Goal: Task Accomplishment & Management: Manage account settings

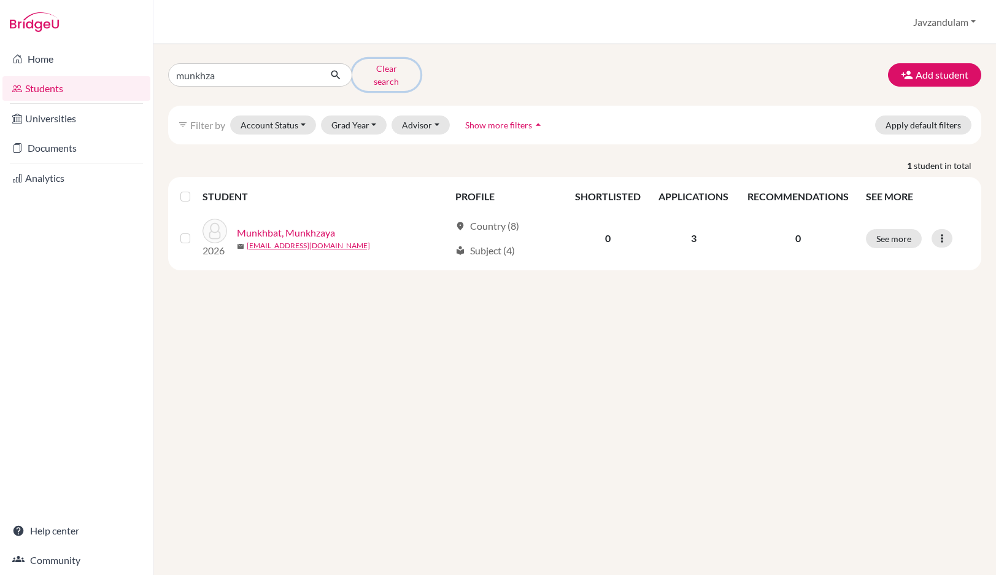
click at [386, 70] on button "Clear search" at bounding box center [386, 75] width 68 height 32
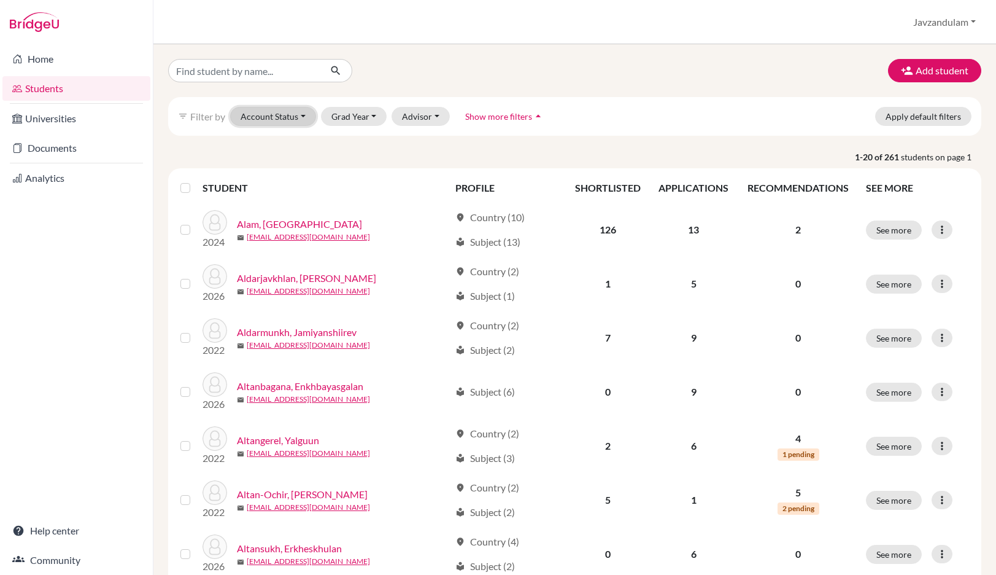
click at [279, 111] on button "Account Status" at bounding box center [273, 116] width 86 height 19
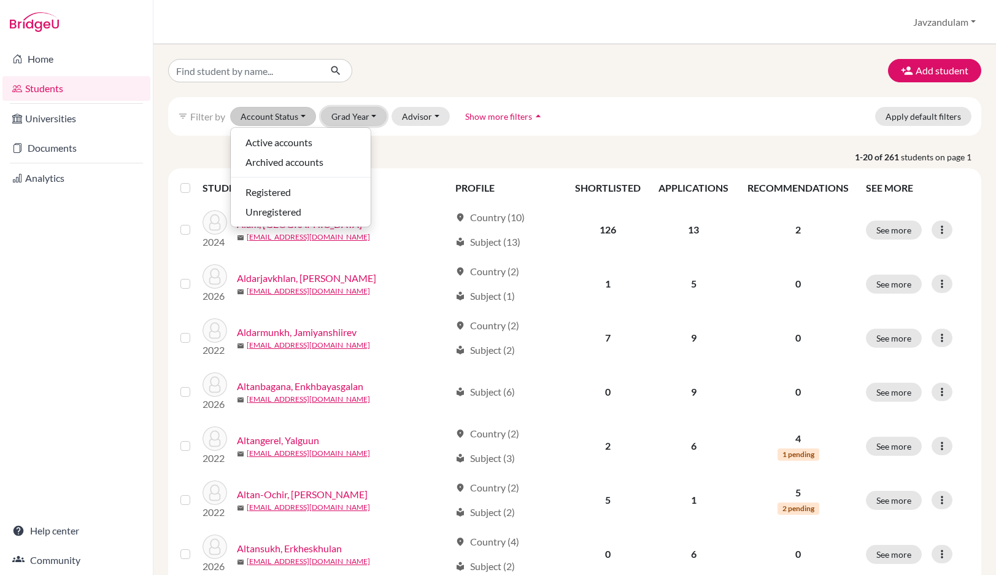
click at [346, 117] on button "Grad Year" at bounding box center [354, 116] width 66 height 19
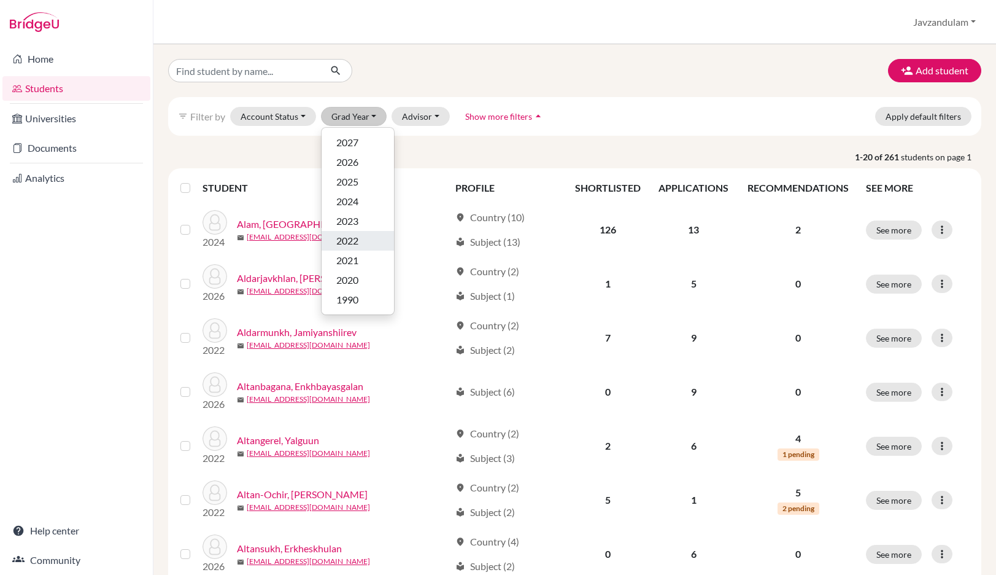
click at [365, 247] on div "2022" at bounding box center [357, 240] width 43 height 15
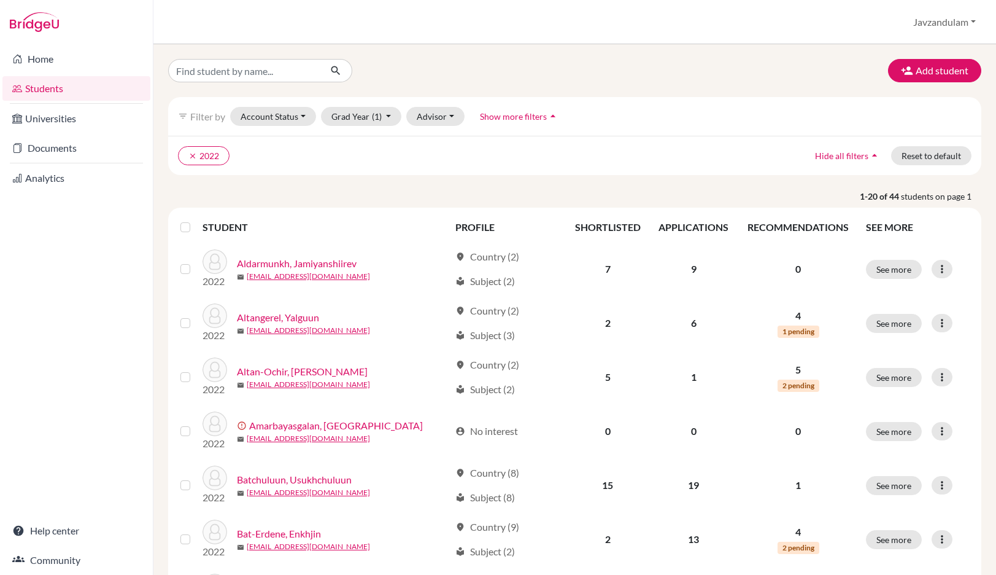
click at [195, 220] on label at bounding box center [195, 220] width 0 height 0
click at [0, 0] on input "checkbox" at bounding box center [0, 0] width 0 height 0
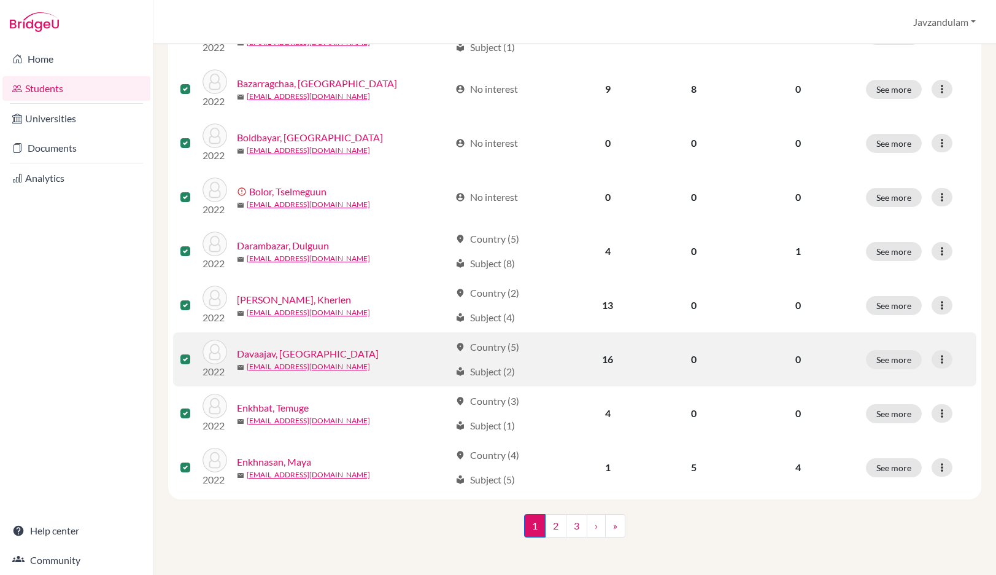
scroll to position [869, 0]
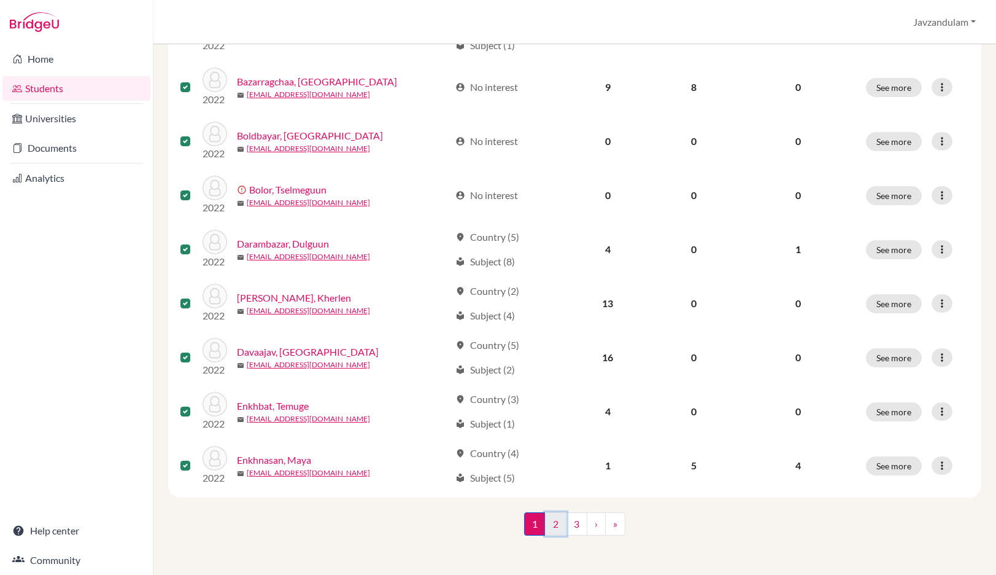
click at [552, 527] on link "2" at bounding box center [555, 523] width 21 height 23
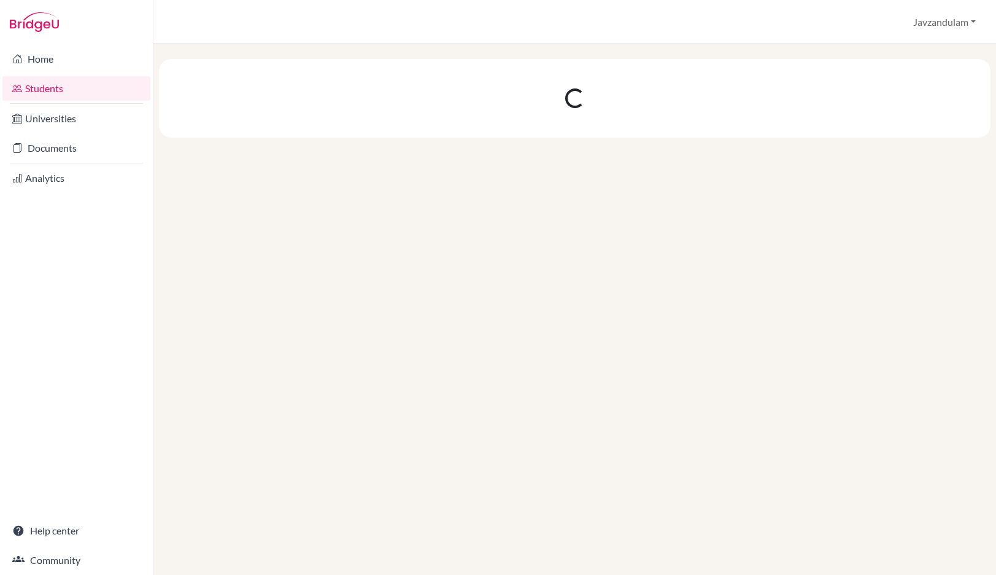
scroll to position [0, 0]
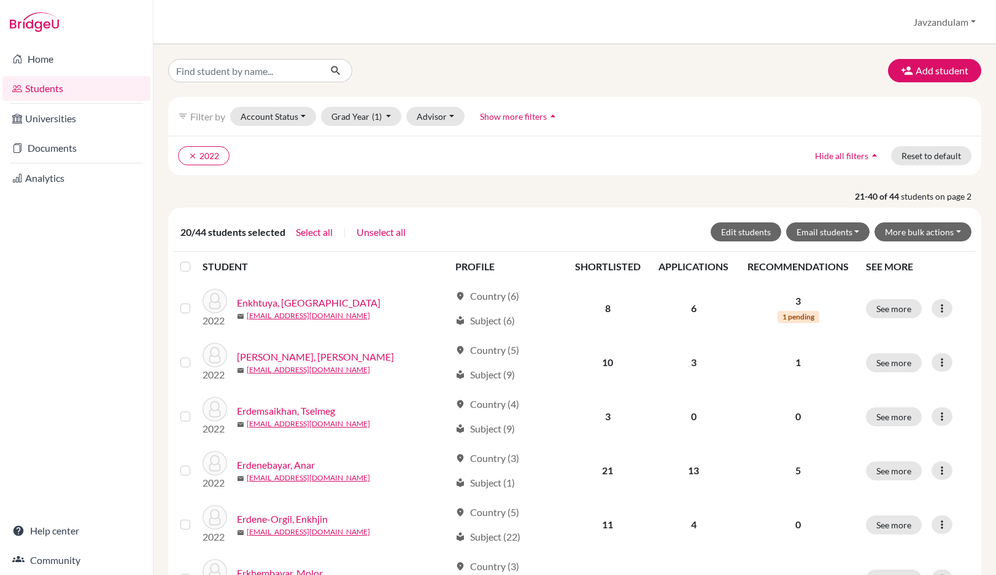
click at [195, 259] on label at bounding box center [195, 259] width 0 height 0
click at [0, 0] on input "checkbox" at bounding box center [0, 0] width 0 height 0
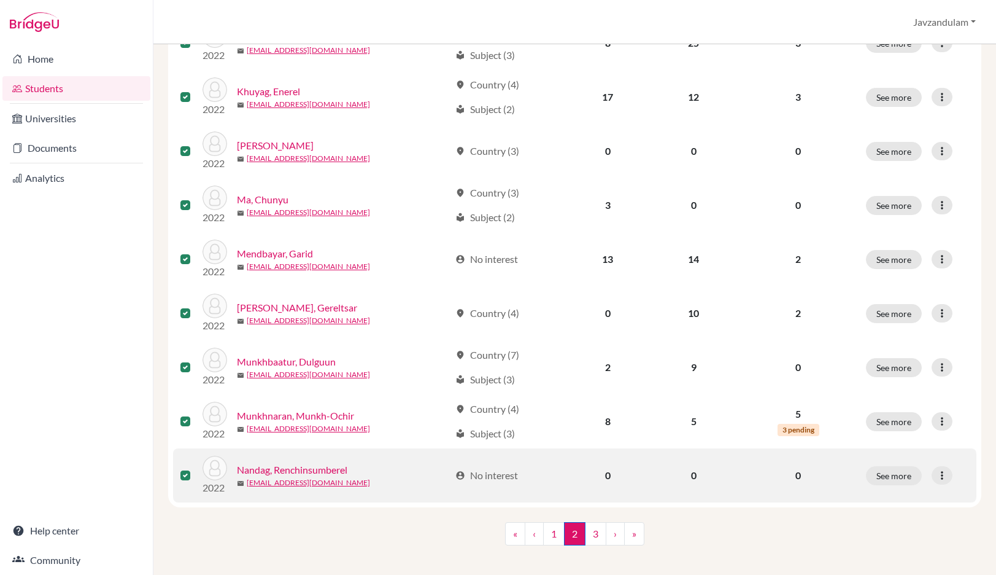
scroll to position [869, 0]
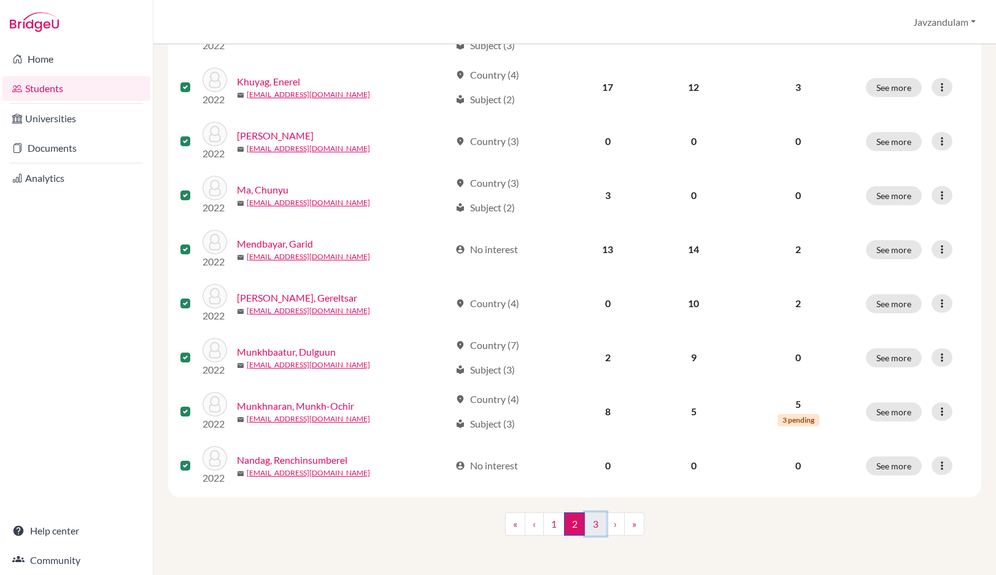
click at [595, 523] on link "3" at bounding box center [595, 523] width 21 height 23
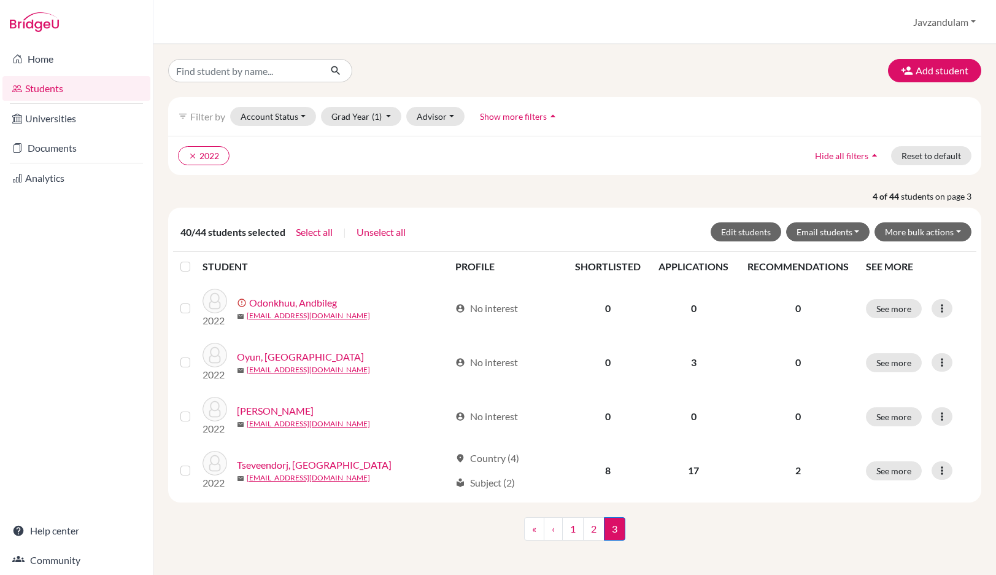
click at [195, 259] on label at bounding box center [195, 259] width 0 height 0
click at [0, 0] on input "checkbox" at bounding box center [0, 0] width 0 height 0
click at [948, 233] on button "More bulk actions" at bounding box center [923, 231] width 97 height 19
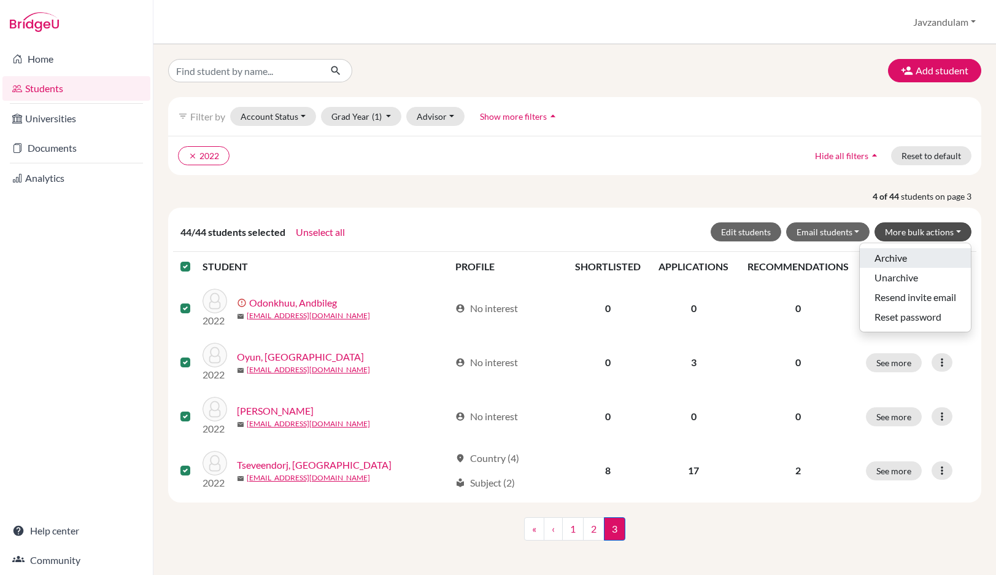
click at [921, 260] on button "Archive" at bounding box center [915, 258] width 111 height 20
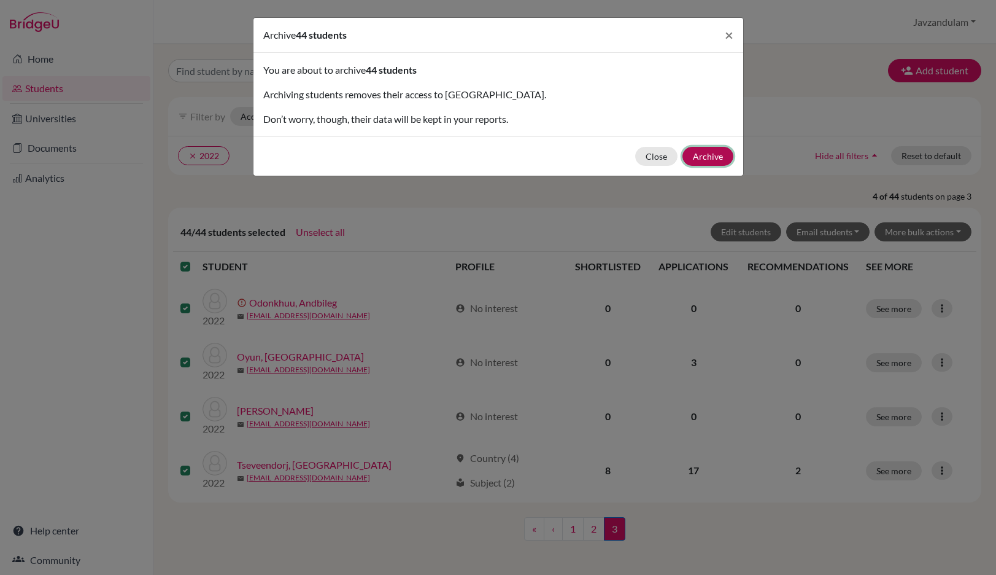
click at [720, 155] on button "Archive" at bounding box center [708, 156] width 51 height 19
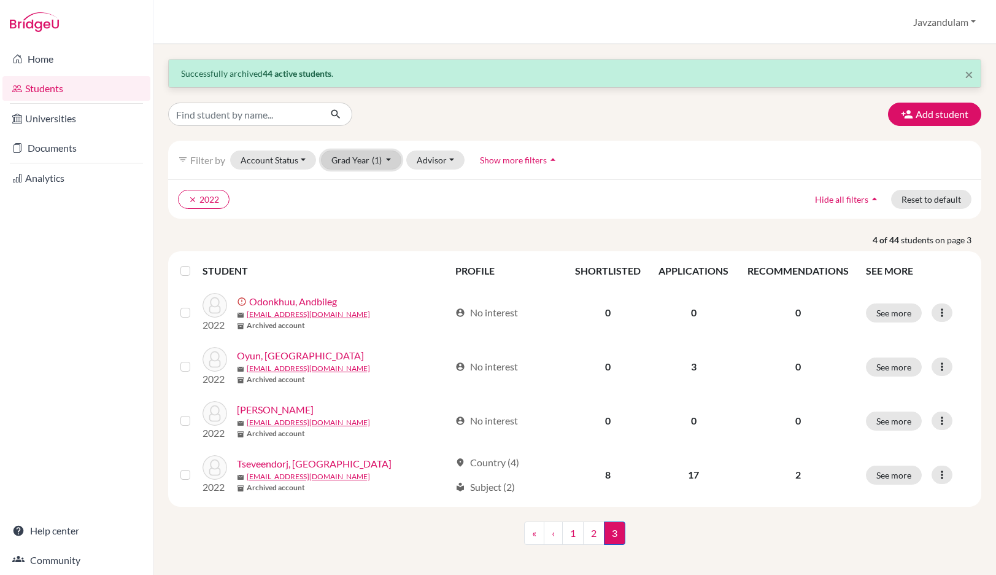
click at [385, 157] on button "Grad Year (1)" at bounding box center [361, 159] width 81 height 19
click at [355, 268] on span "2023" at bounding box center [347, 264] width 22 height 15
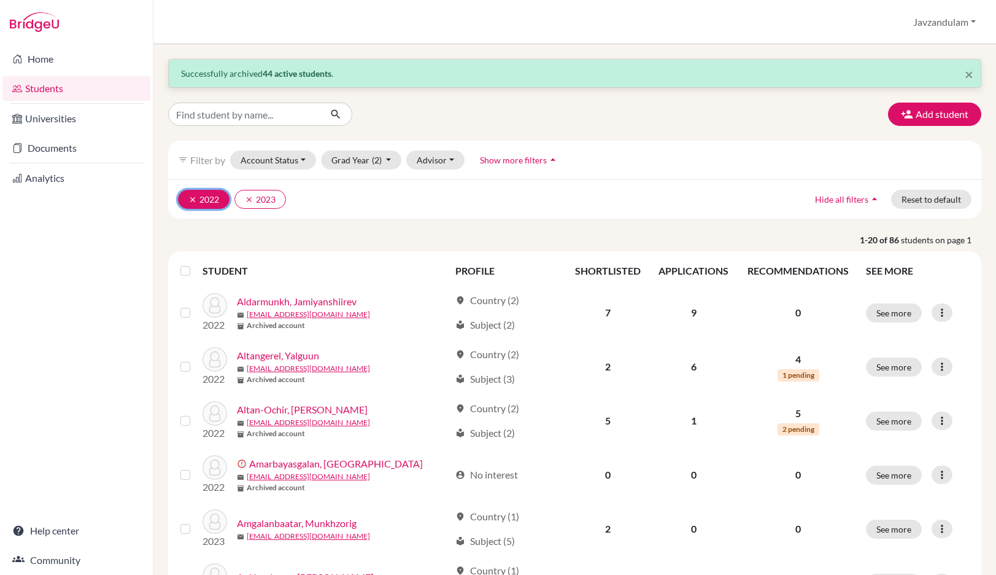
click at [187, 204] on button "clear 2022" at bounding box center [204, 199] width 52 height 19
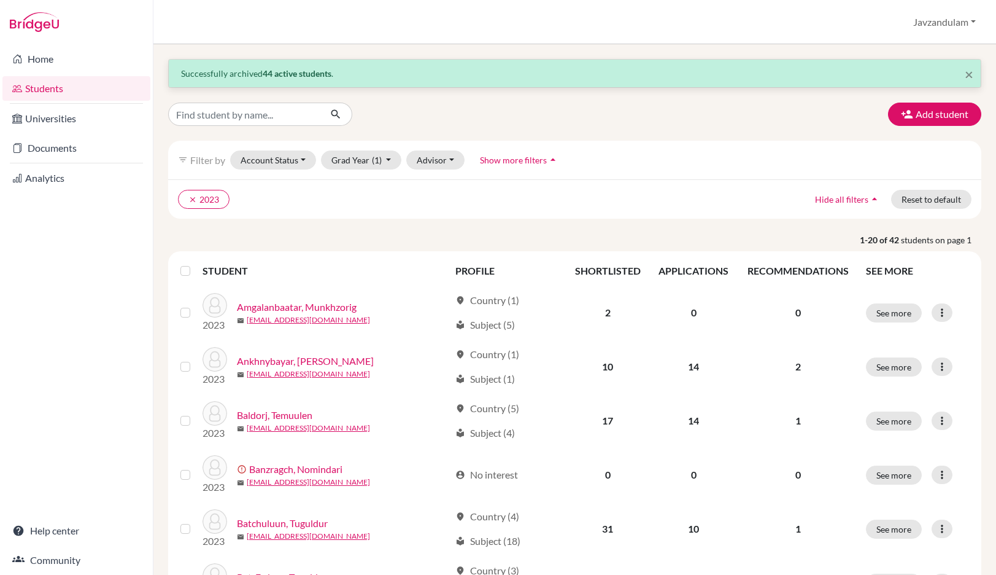
click at [195, 263] on label at bounding box center [195, 263] width 0 height 0
click at [0, 0] on input "checkbox" at bounding box center [0, 0] width 0 height 0
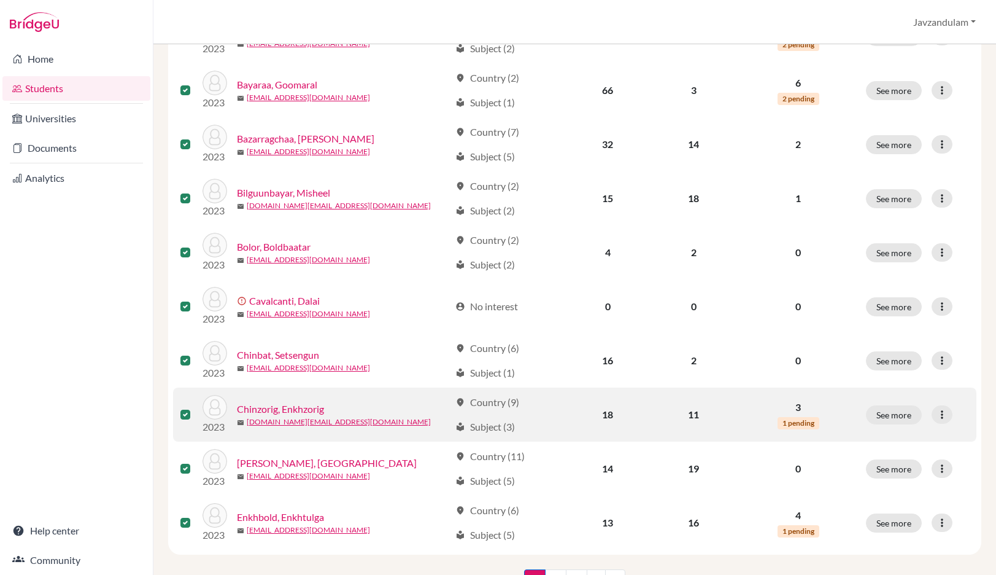
scroll to position [913, 0]
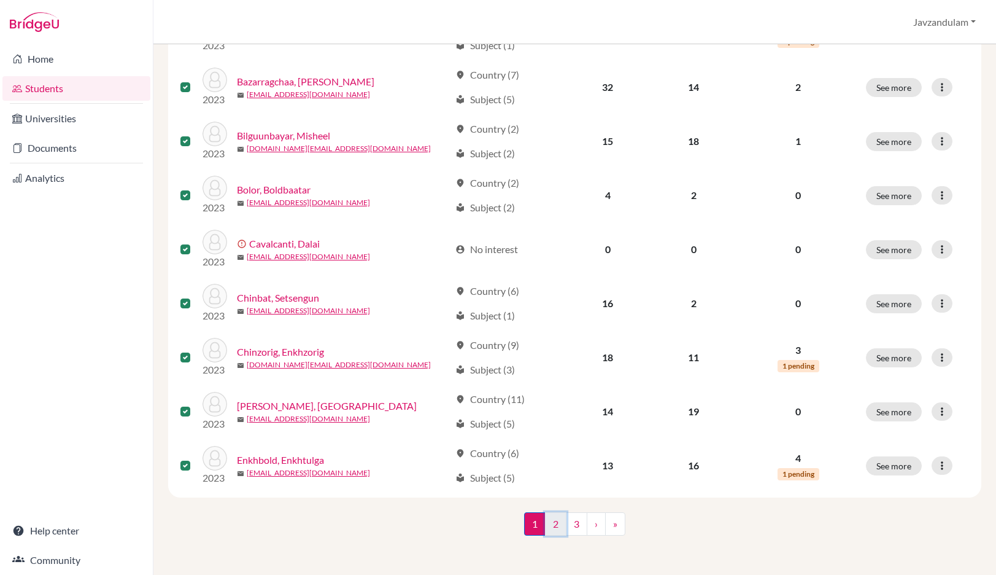
click at [548, 531] on link "2" at bounding box center [555, 523] width 21 height 23
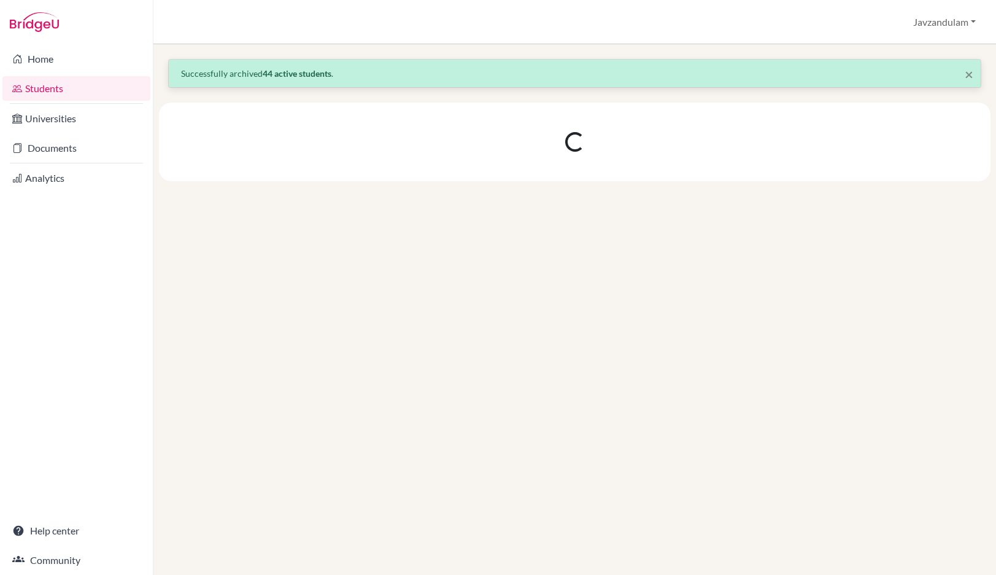
scroll to position [0, 0]
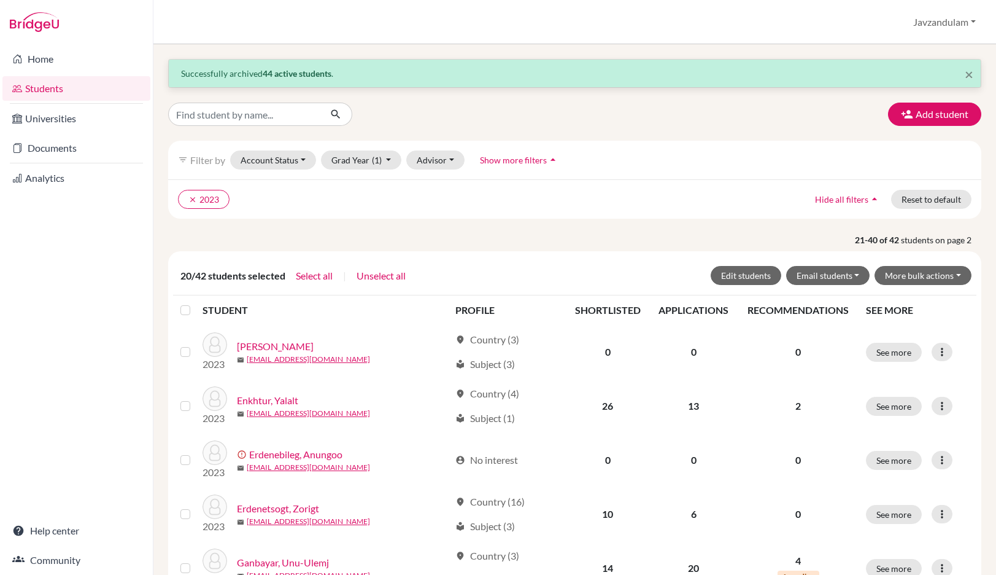
click at [195, 303] on label at bounding box center [195, 303] width 0 height 0
click at [0, 0] on input "checkbox" at bounding box center [0, 0] width 0 height 0
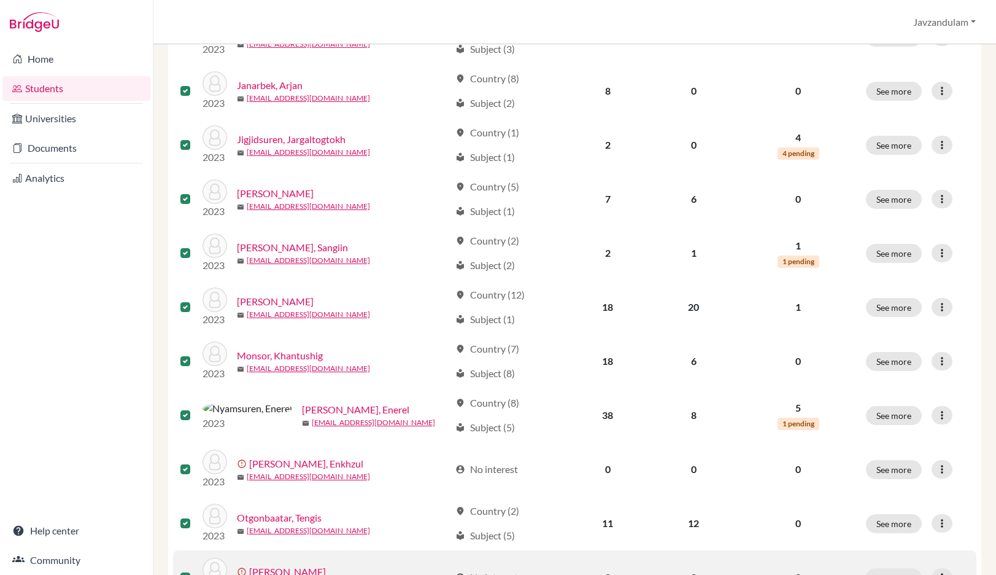
scroll to position [913, 0]
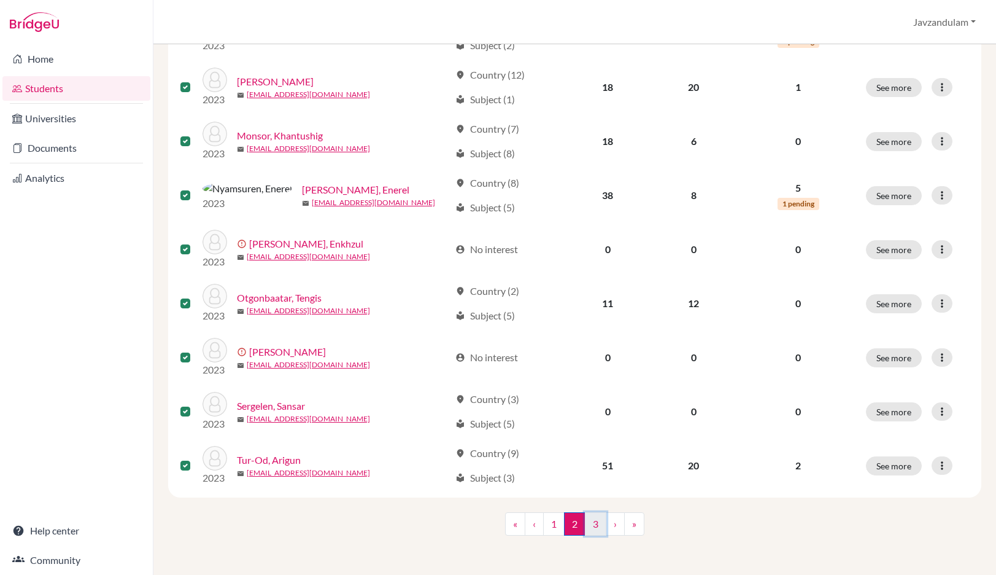
click at [597, 523] on link "3" at bounding box center [595, 523] width 21 height 23
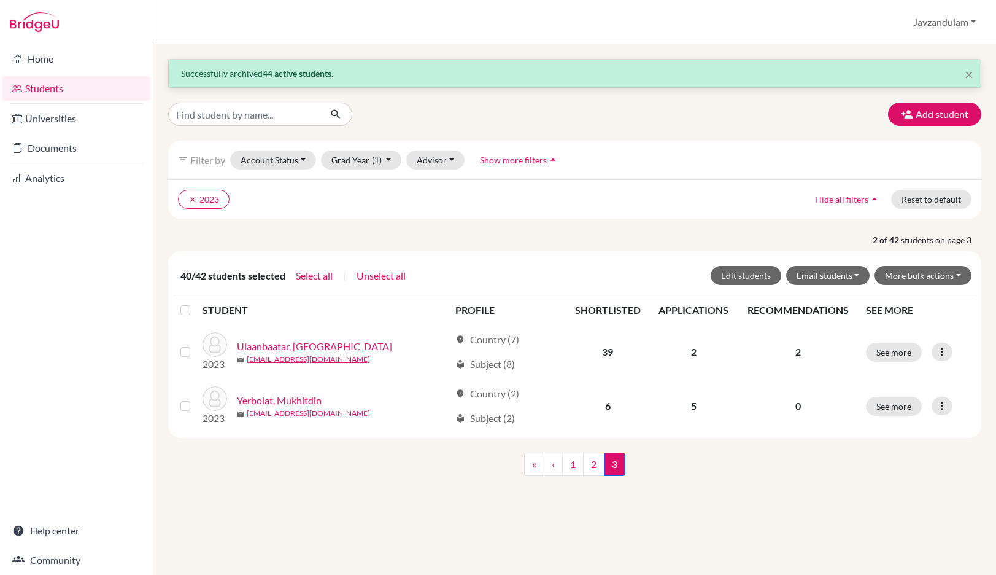
click at [195, 303] on label at bounding box center [195, 303] width 0 height 0
click at [0, 0] on input "checkbox" at bounding box center [0, 0] width 0 height 0
click at [595, 468] on link "2" at bounding box center [593, 463] width 21 height 23
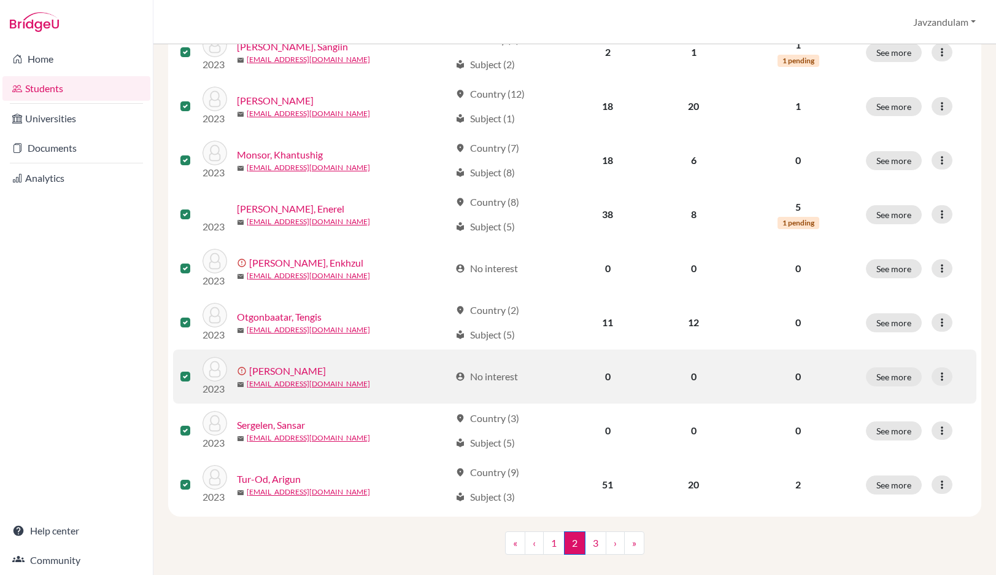
scroll to position [913, 0]
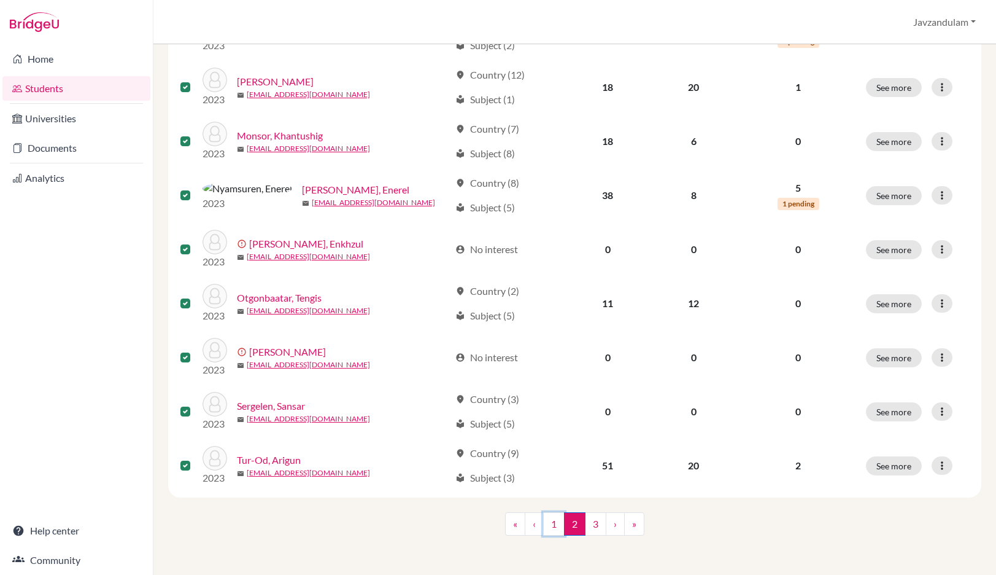
click at [554, 522] on link "1" at bounding box center [553, 523] width 21 height 23
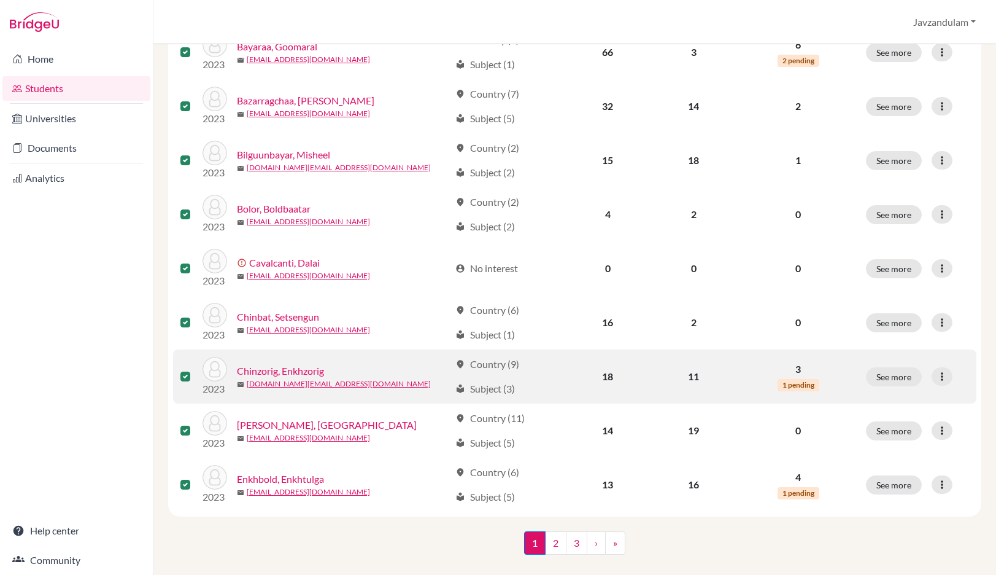
scroll to position [913, 0]
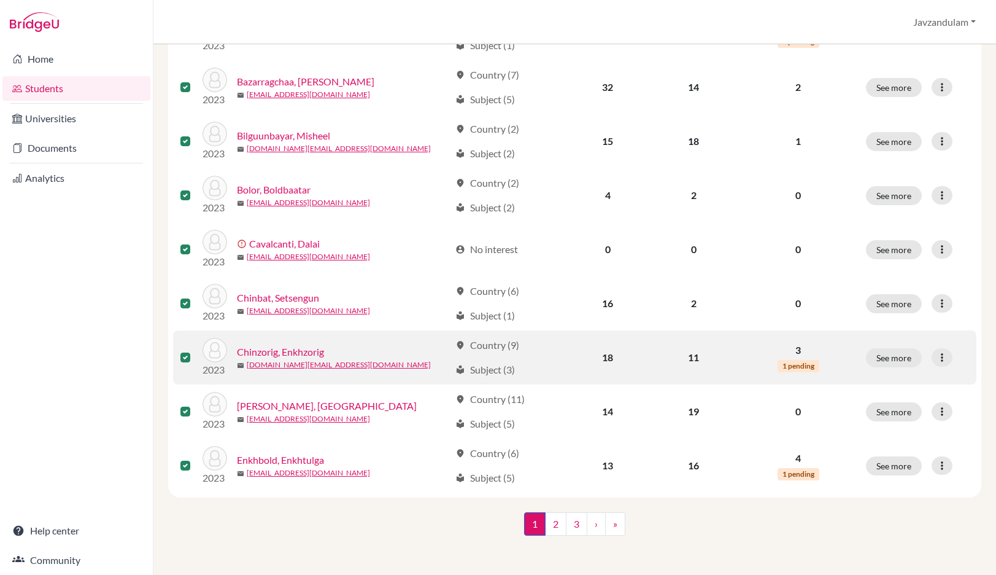
click at [195, 350] on label at bounding box center [195, 350] width 0 height 0
click at [0, 0] on input "checkbox" at bounding box center [0, 0] width 0 height 0
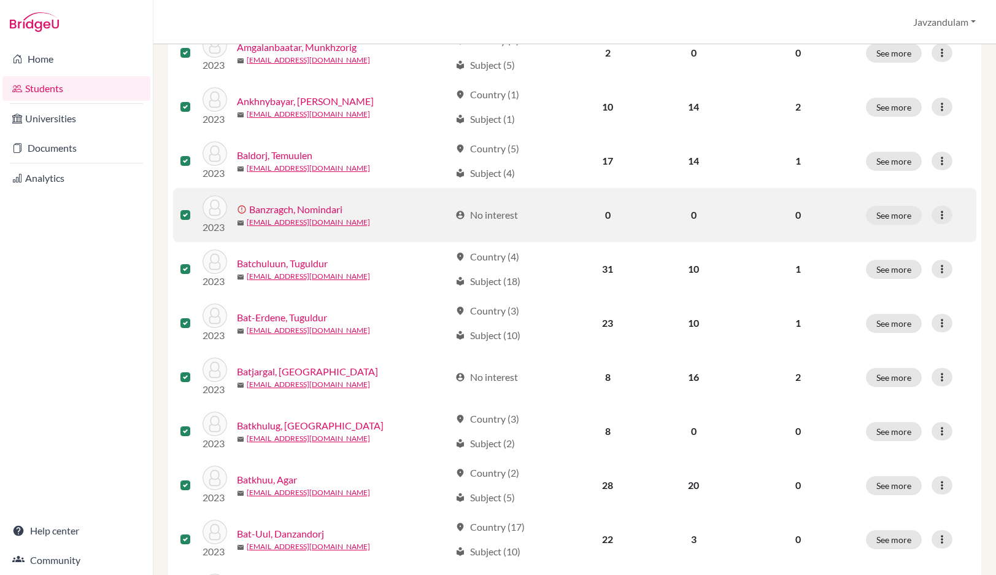
scroll to position [0, 0]
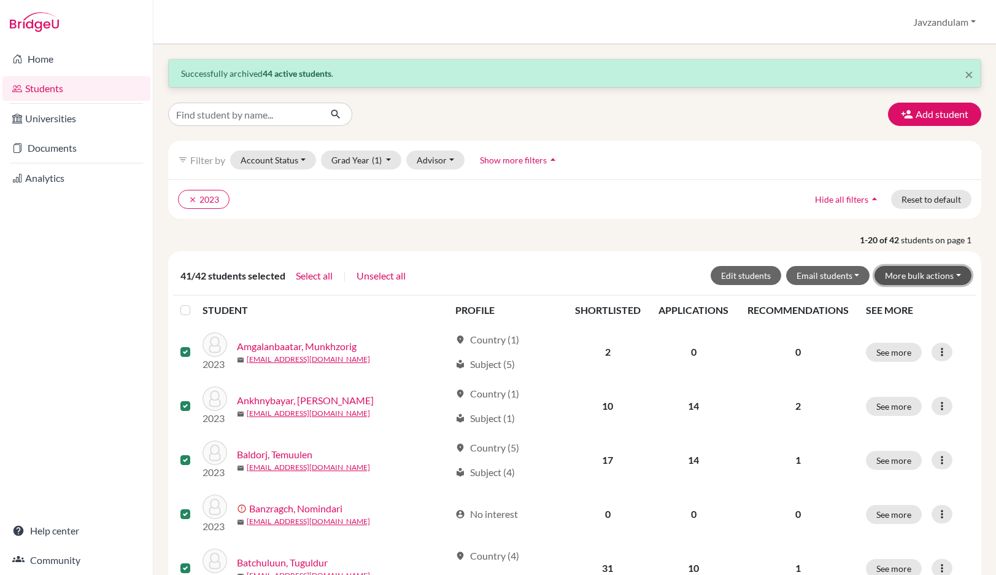
click at [937, 279] on button "More bulk actions" at bounding box center [923, 275] width 97 height 19
click at [905, 302] on button "Archive" at bounding box center [915, 302] width 111 height 20
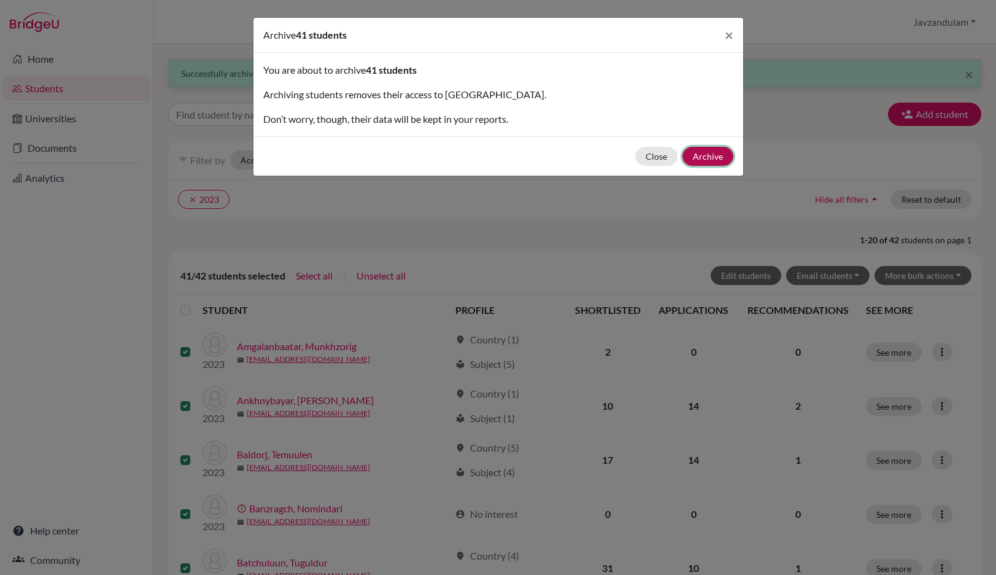
click at [727, 157] on button "Archive" at bounding box center [708, 156] width 51 height 19
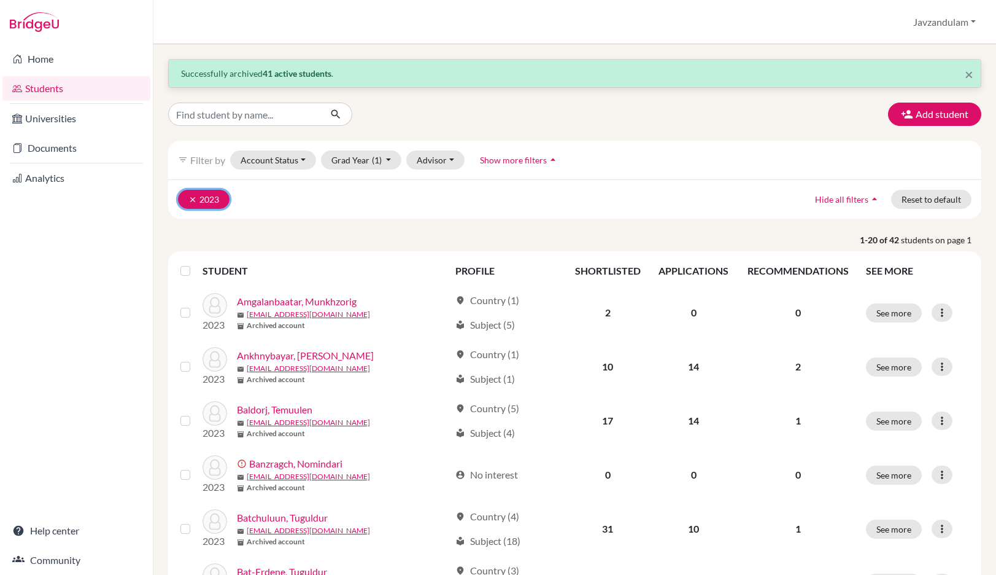
click at [194, 200] on icon "clear" at bounding box center [192, 199] width 9 height 9
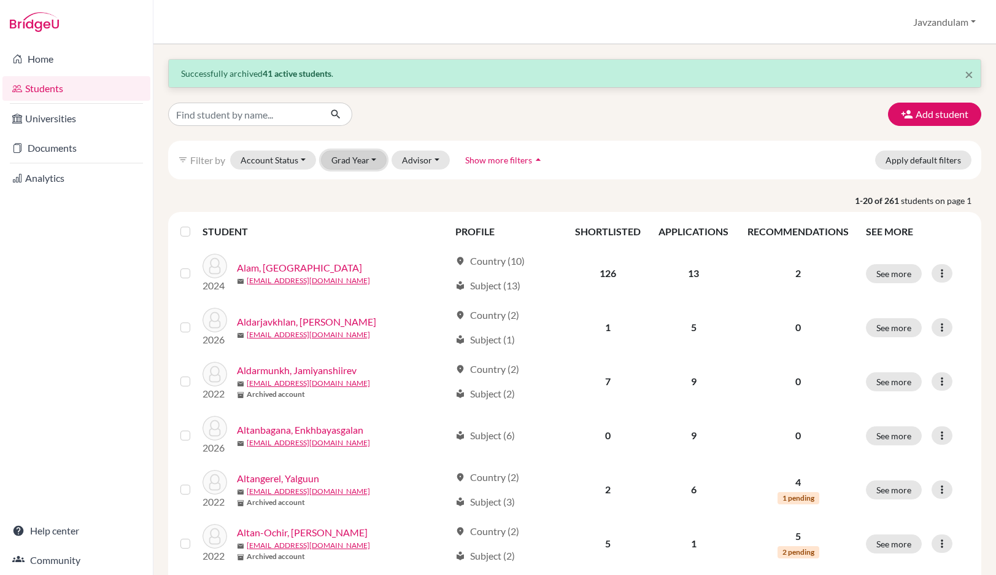
click at [358, 156] on button "Grad Year" at bounding box center [354, 159] width 66 height 19
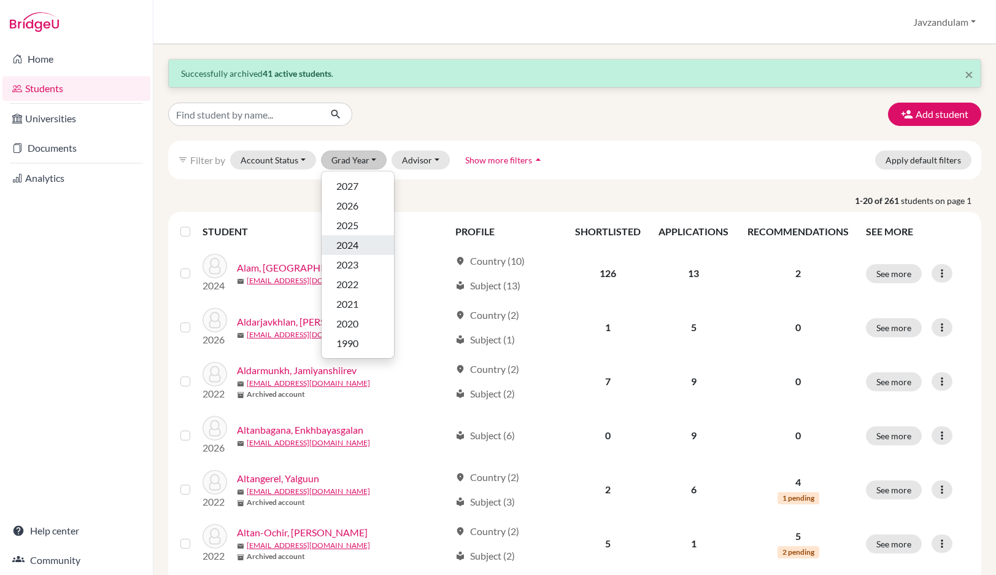
click at [354, 246] on span "2024" at bounding box center [347, 245] width 22 height 15
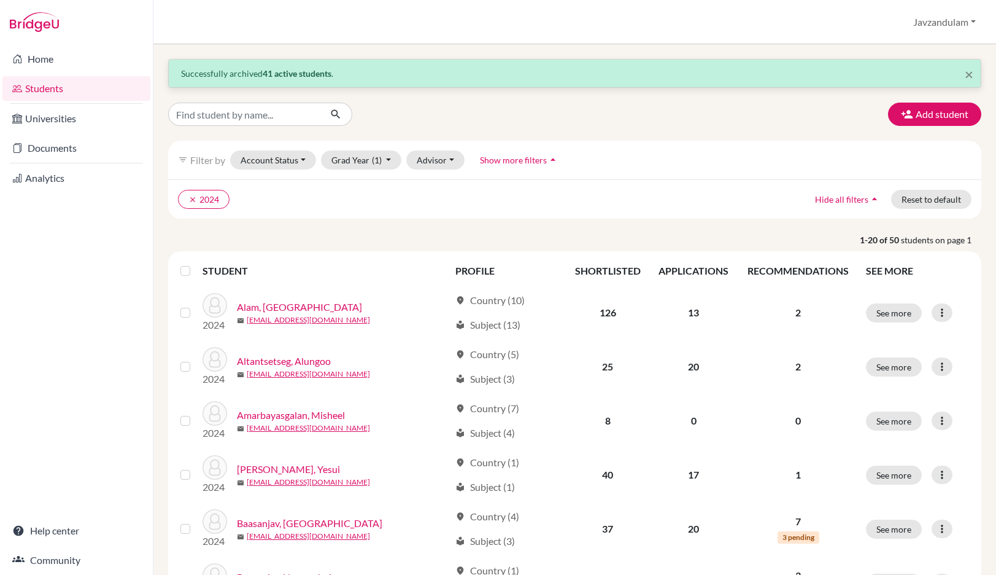
click at [195, 263] on label at bounding box center [195, 263] width 0 height 0
click at [0, 0] on input "checkbox" at bounding box center [0, 0] width 0 height 0
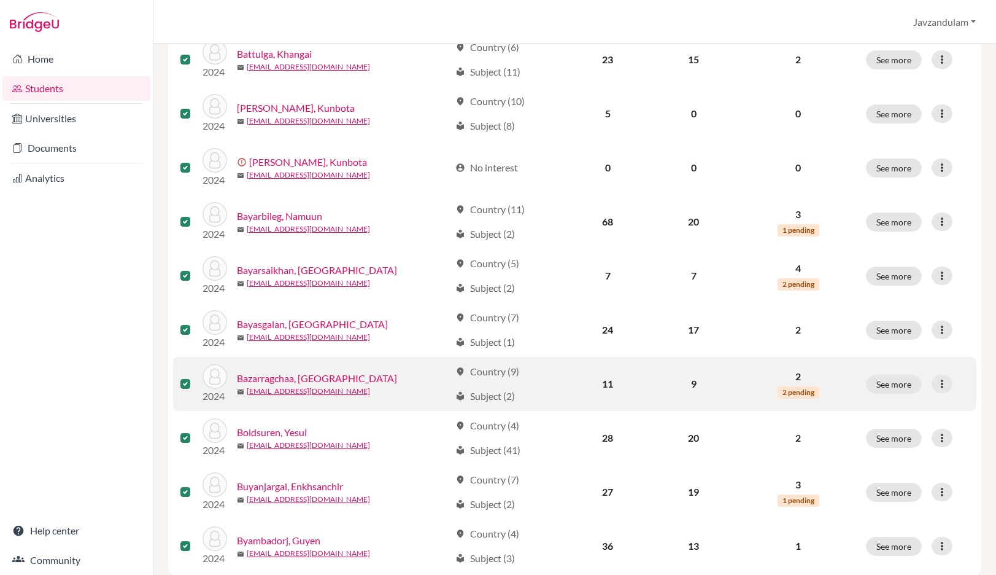
scroll to position [913, 0]
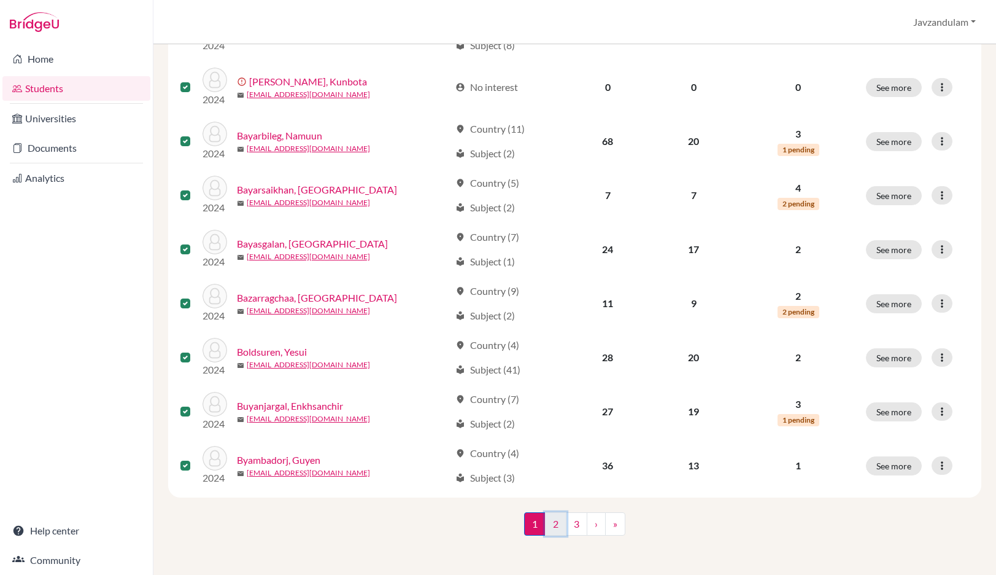
click at [556, 524] on link "2" at bounding box center [555, 523] width 21 height 23
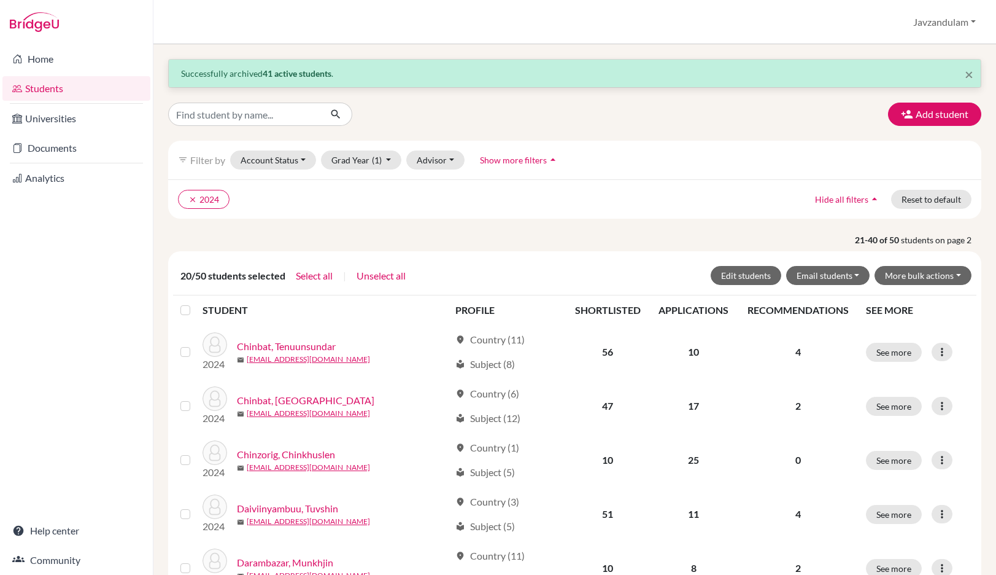
click at [195, 303] on label at bounding box center [195, 303] width 0 height 0
click at [0, 0] on input "checkbox" at bounding box center [0, 0] width 0 height 0
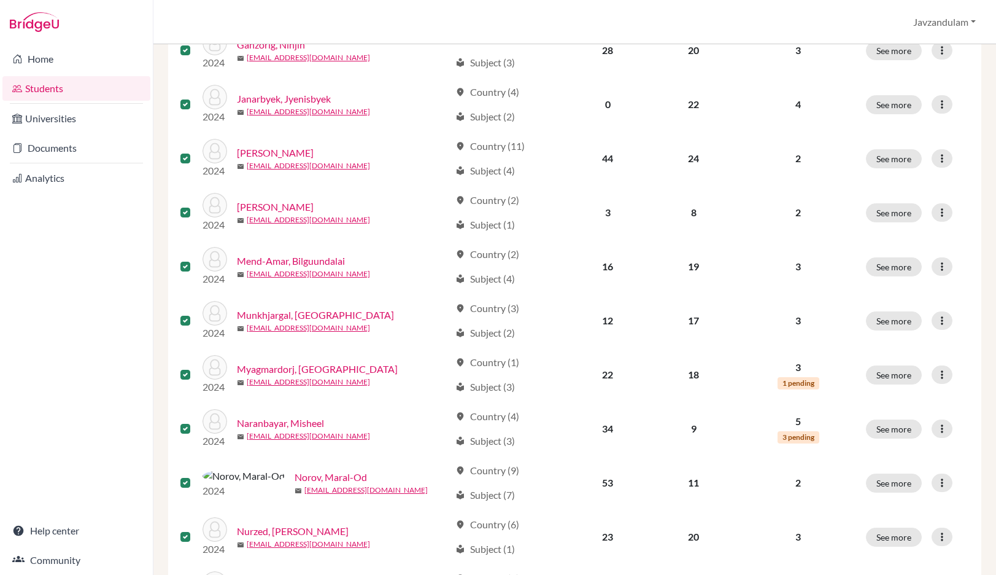
scroll to position [913, 0]
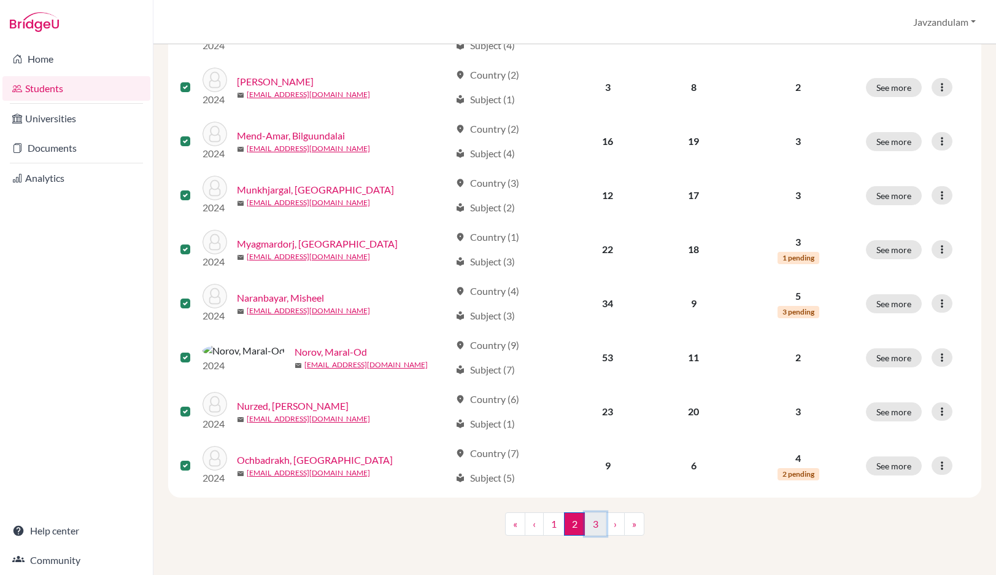
click at [597, 526] on link "3" at bounding box center [595, 523] width 21 height 23
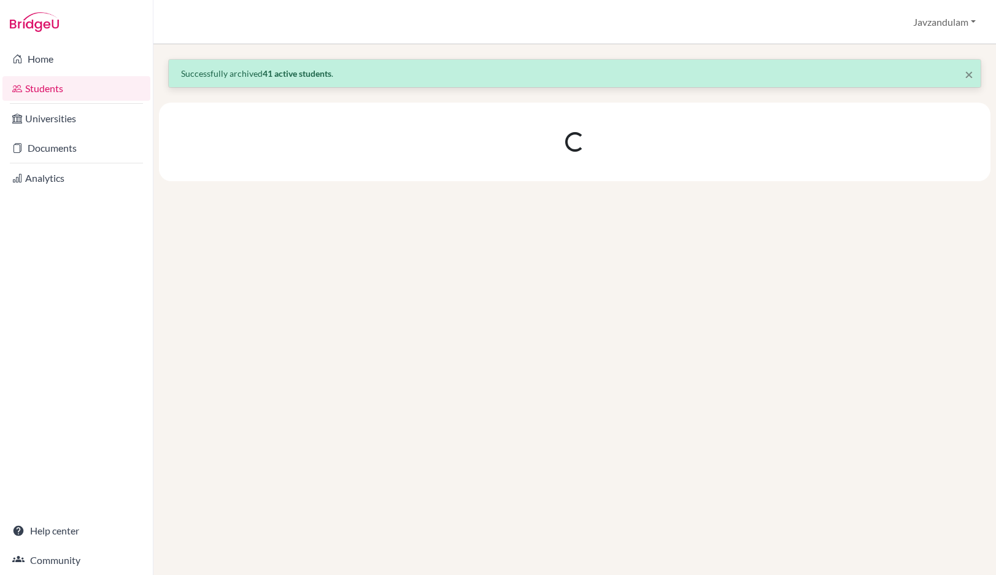
scroll to position [0, 0]
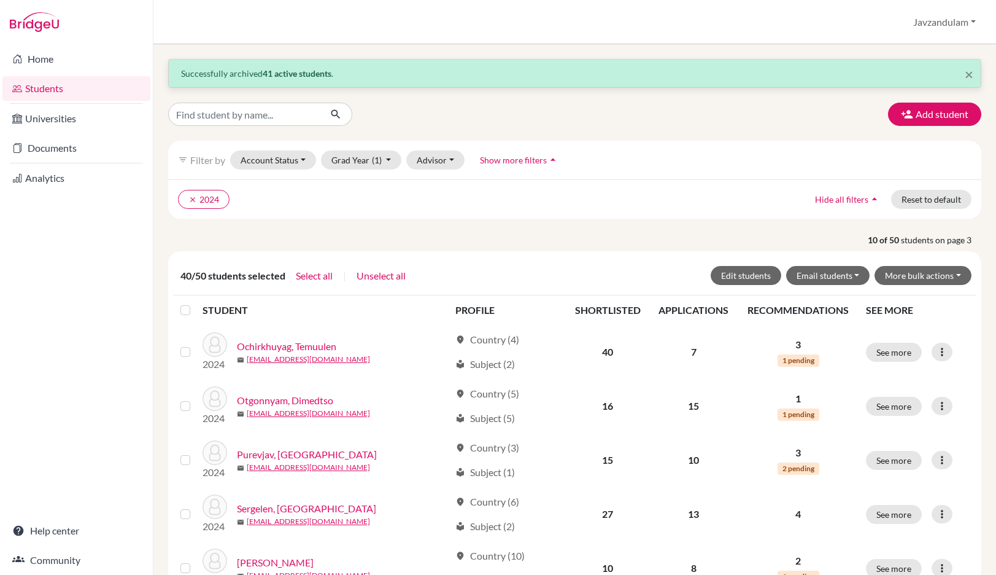
click at [195, 303] on label at bounding box center [195, 303] width 0 height 0
click at [0, 0] on input "checkbox" at bounding box center [0, 0] width 0 height 0
click at [932, 276] on button "More bulk actions" at bounding box center [923, 275] width 97 height 19
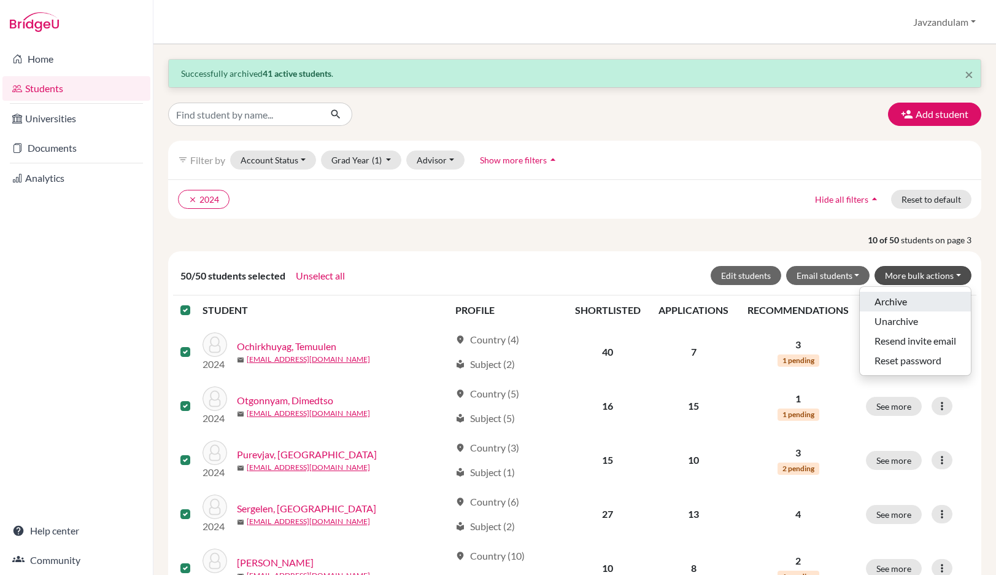
click at [916, 301] on button "Archive" at bounding box center [915, 302] width 111 height 20
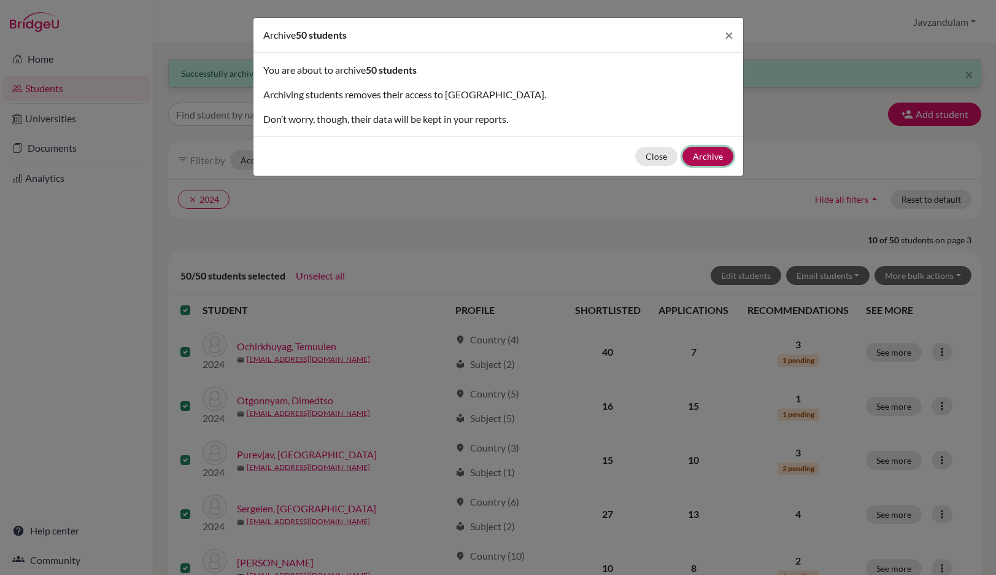
click at [713, 150] on button "Archive" at bounding box center [708, 156] width 51 height 19
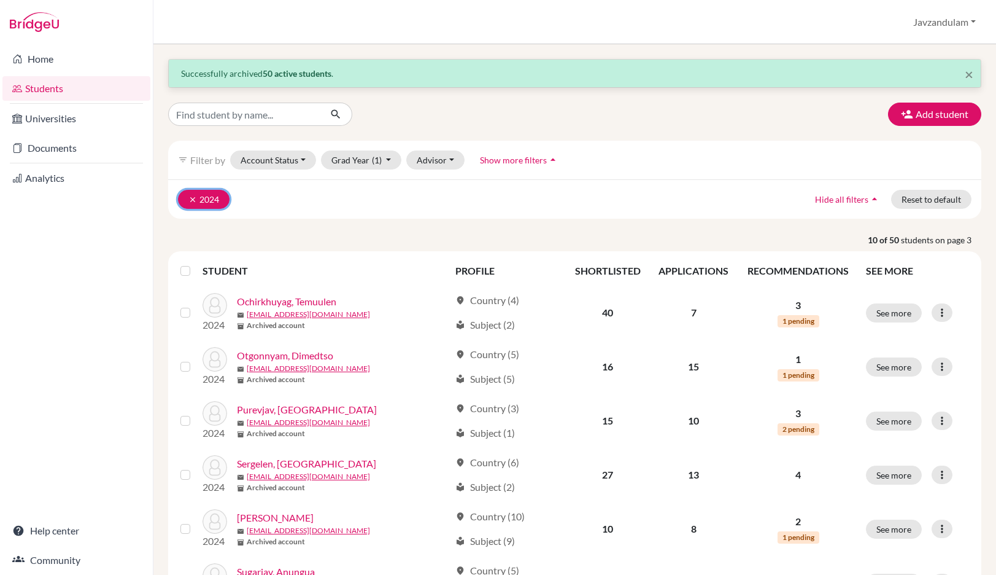
click at [193, 199] on icon "clear" at bounding box center [192, 199] width 9 height 9
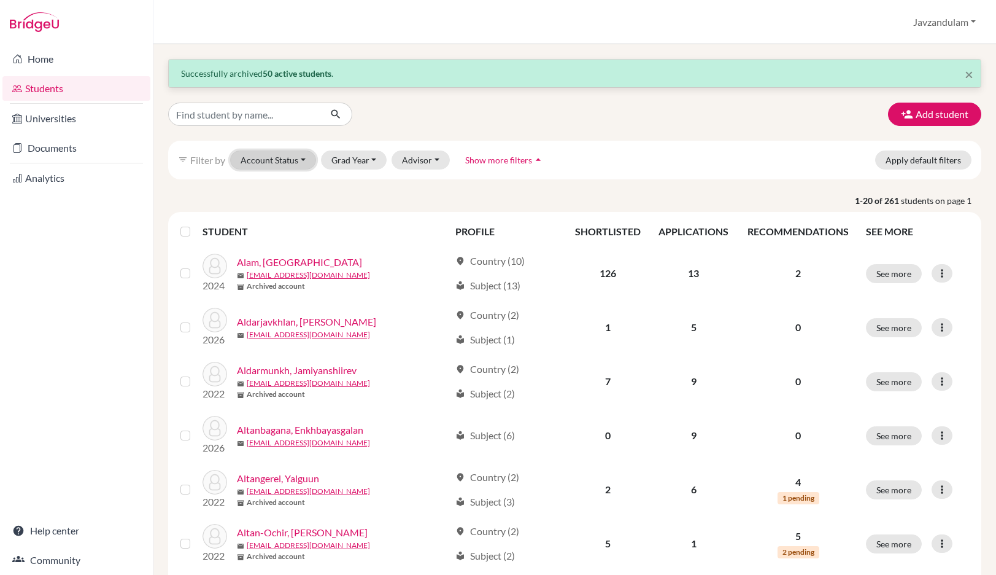
click at [289, 161] on button "Account Status" at bounding box center [273, 159] width 86 height 19
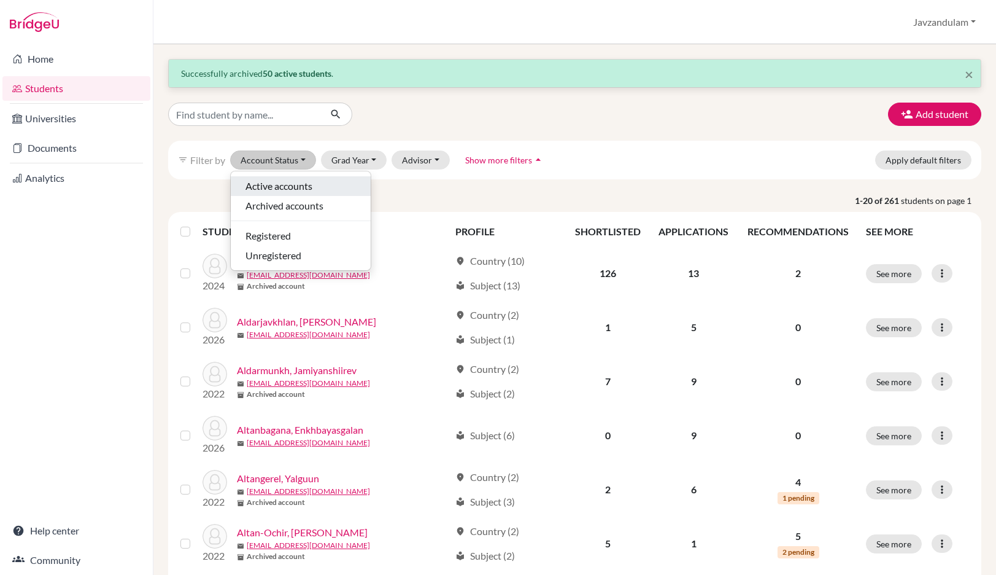
click at [301, 187] on span "Active accounts" at bounding box center [279, 186] width 67 height 15
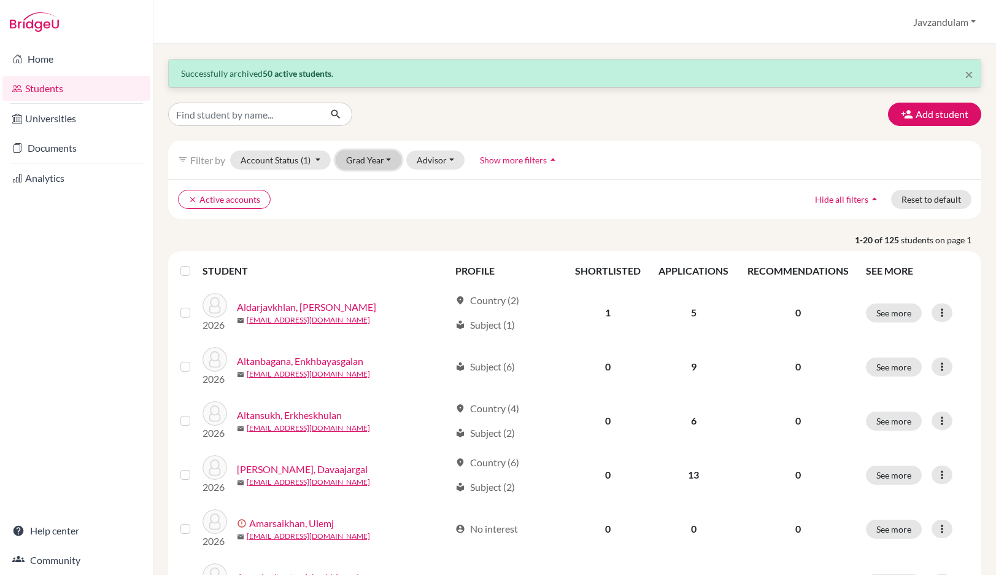
click at [360, 158] on button "Grad Year" at bounding box center [369, 159] width 66 height 19
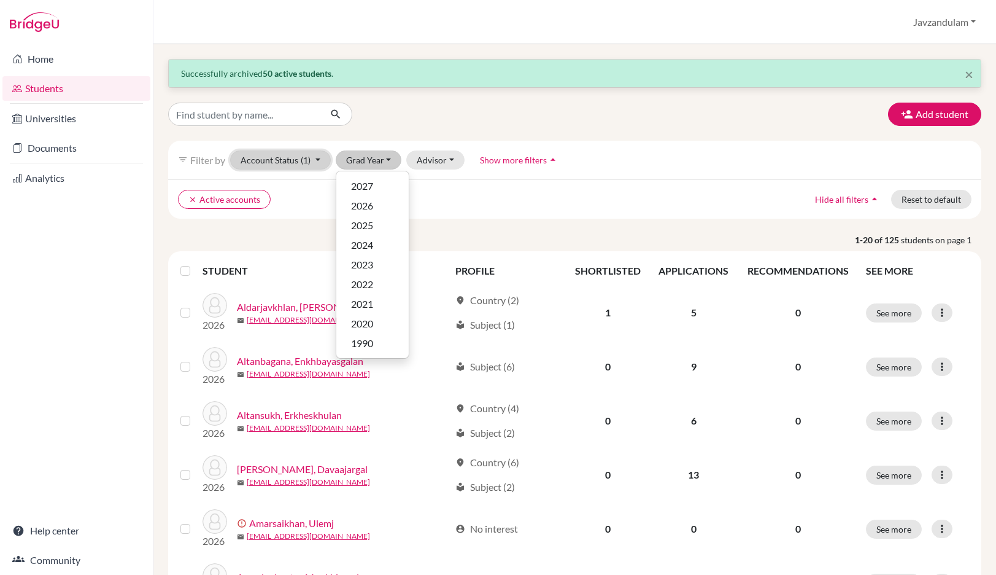
click at [299, 156] on button "Account Status (1)" at bounding box center [280, 159] width 101 height 19
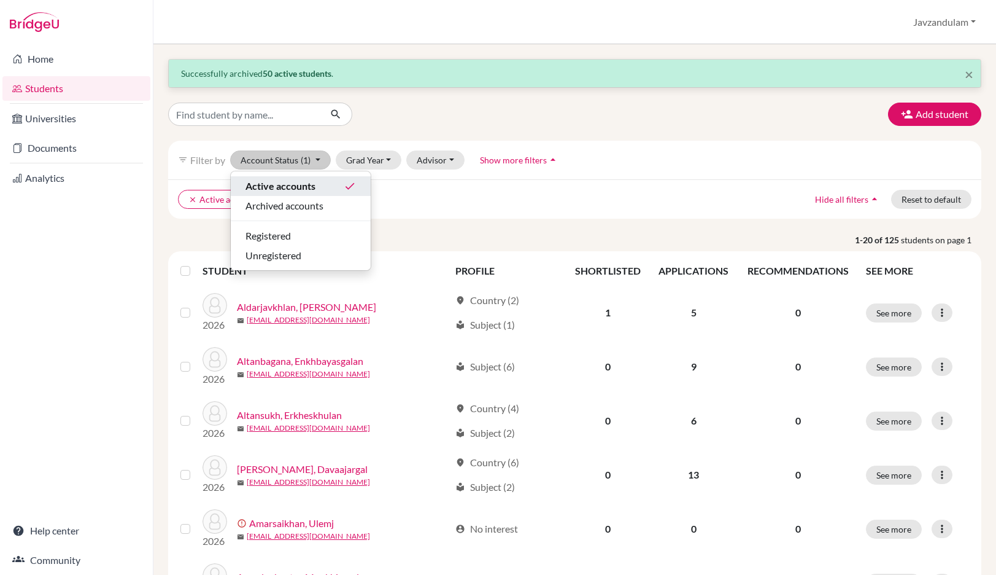
click at [294, 186] on span "Active accounts" at bounding box center [281, 186] width 70 height 15
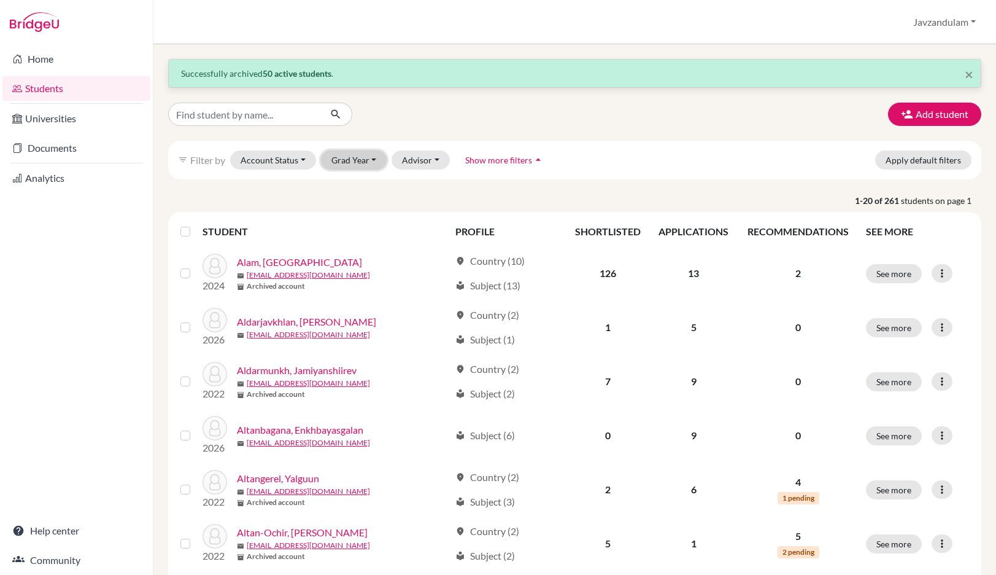
click at [357, 158] on button "Grad Year" at bounding box center [354, 159] width 66 height 19
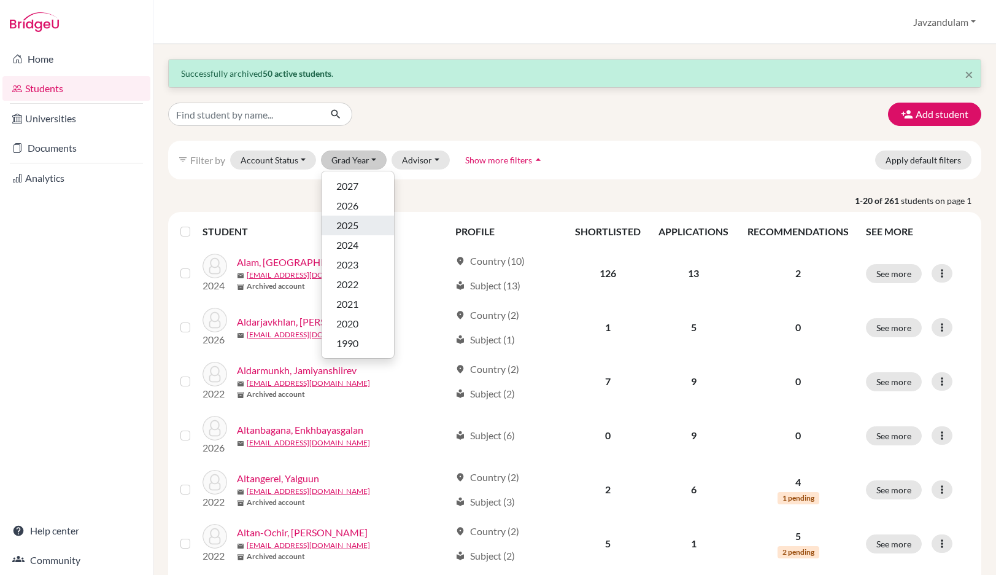
click at [358, 222] on span "2025" at bounding box center [347, 225] width 22 height 15
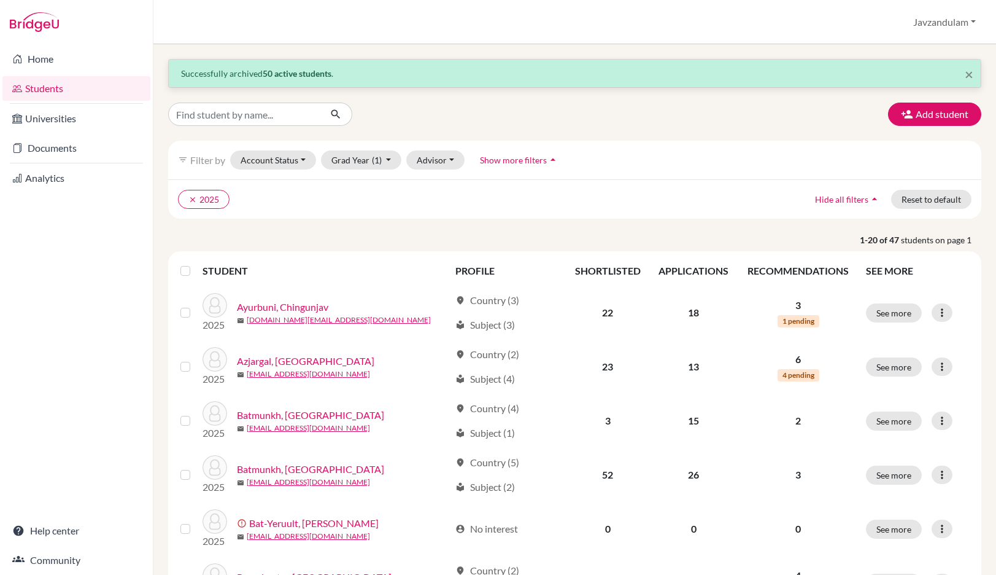
click at [195, 263] on label at bounding box center [195, 263] width 0 height 0
click at [0, 0] on input "checkbox" at bounding box center [0, 0] width 0 height 0
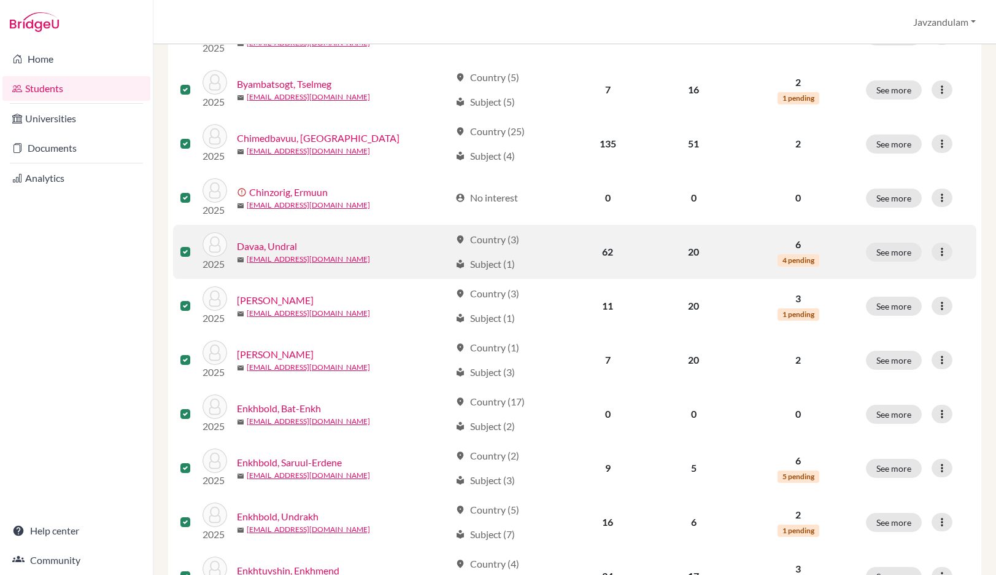
scroll to position [667, 0]
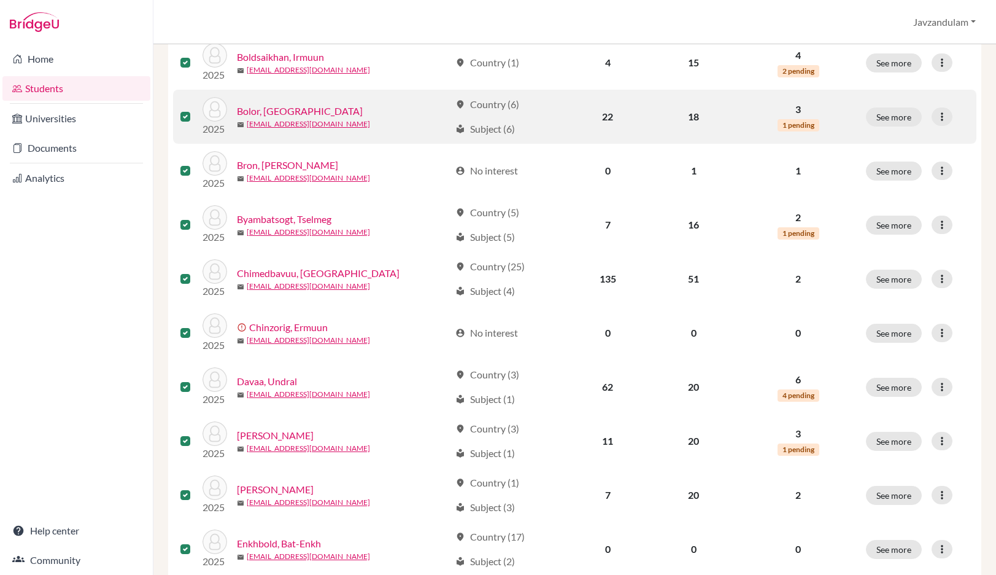
click at [195, 109] on label at bounding box center [195, 109] width 0 height 0
click at [0, 0] on input "checkbox" at bounding box center [0, 0] width 0 height 0
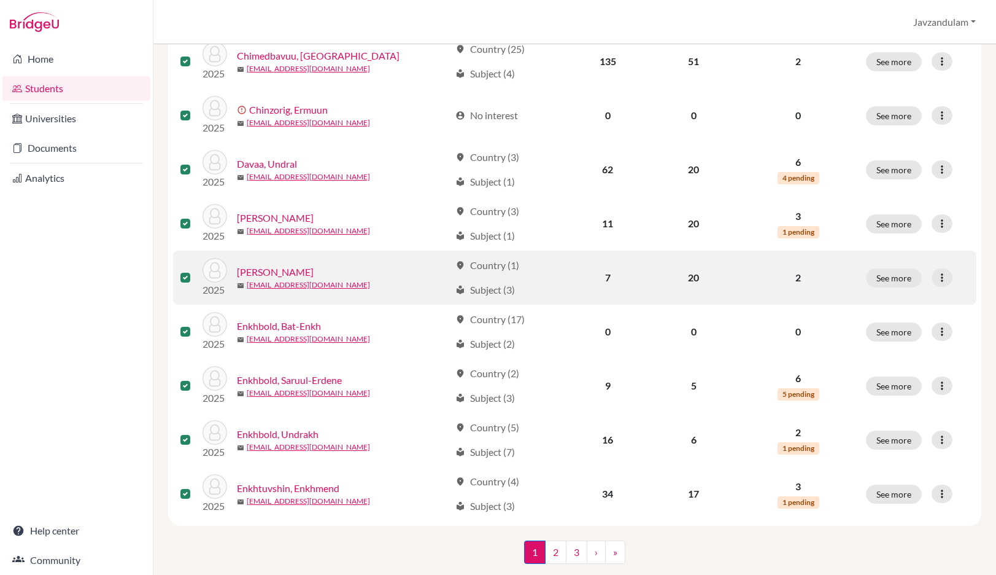
scroll to position [913, 0]
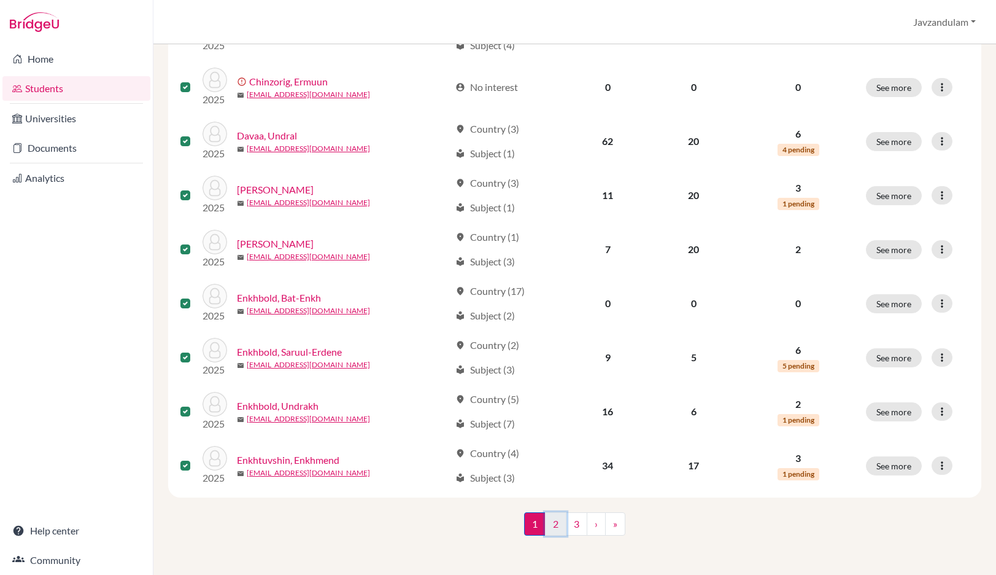
click at [555, 524] on link "2" at bounding box center [555, 523] width 21 height 23
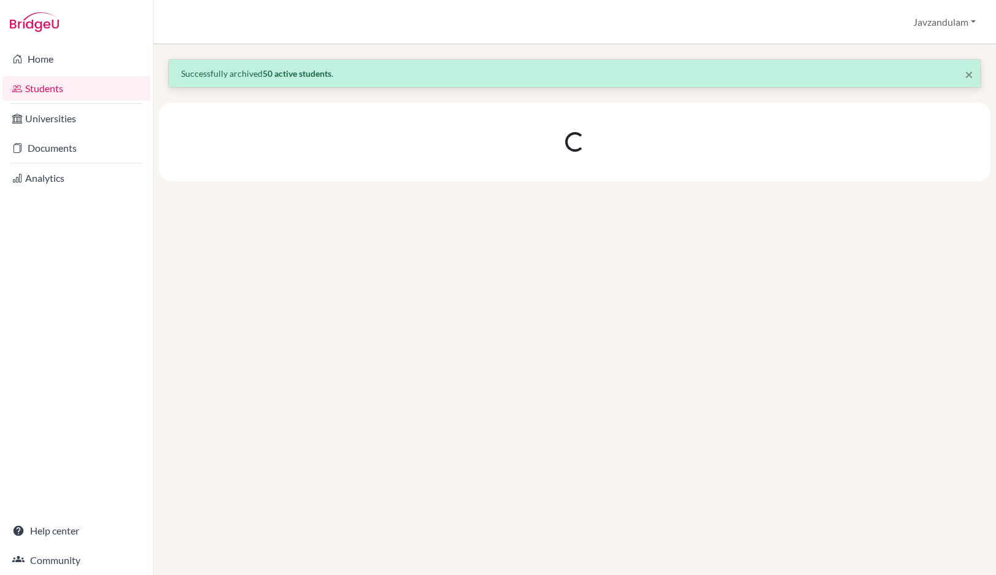
scroll to position [0, 0]
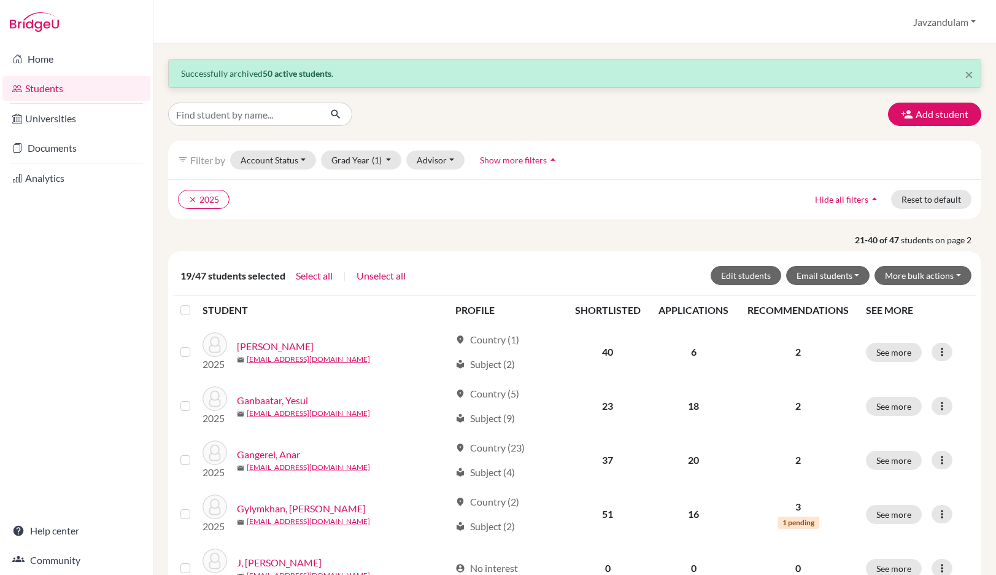
click at [195, 303] on label at bounding box center [195, 303] width 0 height 0
click at [0, 0] on input "checkbox" at bounding box center [0, 0] width 0 height 0
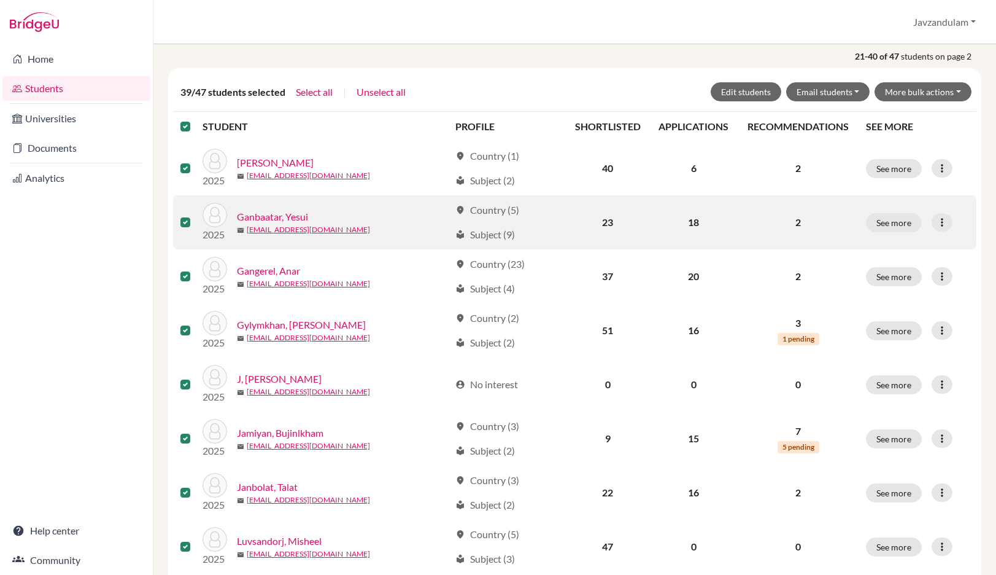
scroll to position [184, 0]
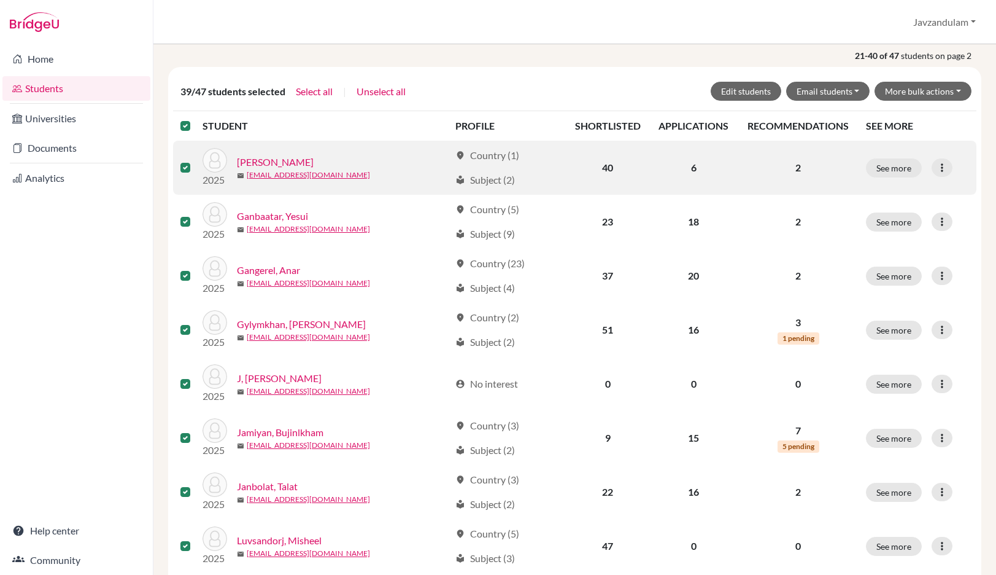
click at [179, 168] on td at bounding box center [187, 168] width 29 height 54
click at [195, 160] on label at bounding box center [195, 160] width 0 height 0
click at [0, 0] on input "checkbox" at bounding box center [0, 0] width 0 height 0
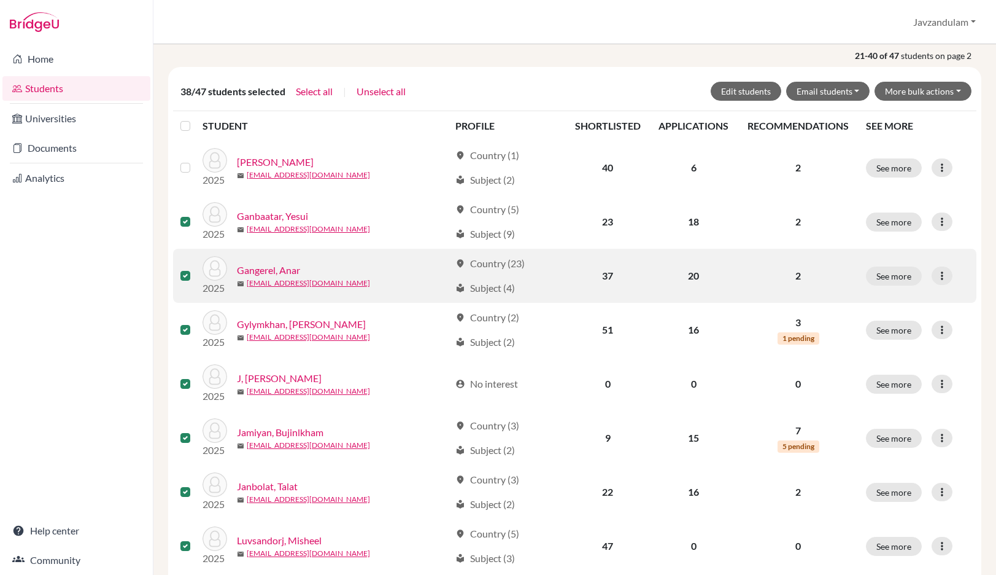
click at [182, 281] on div at bounding box center [187, 275] width 15 height 15
click at [195, 268] on label at bounding box center [195, 268] width 0 height 0
click at [0, 0] on input "checkbox" at bounding box center [0, 0] width 0 height 0
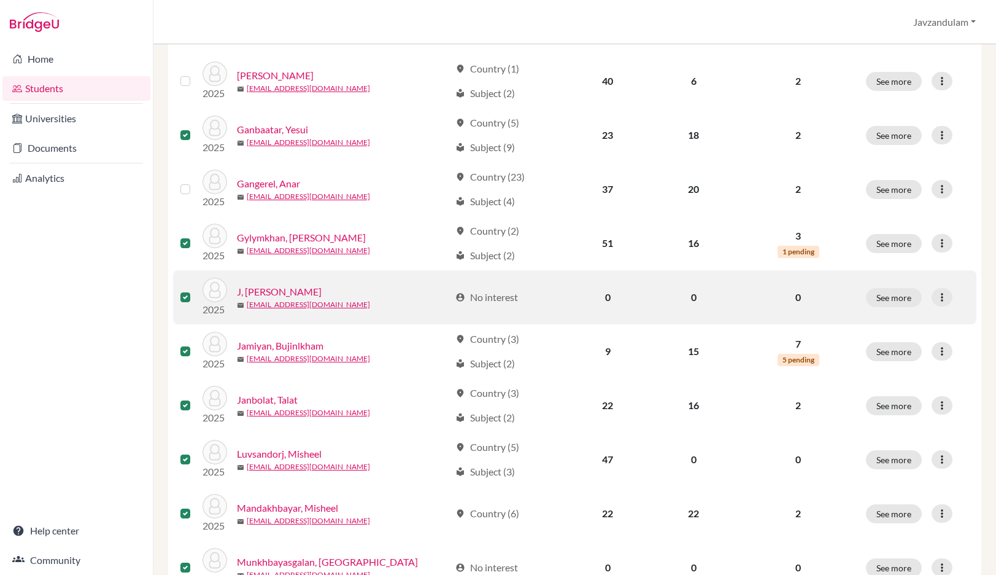
scroll to position [307, 0]
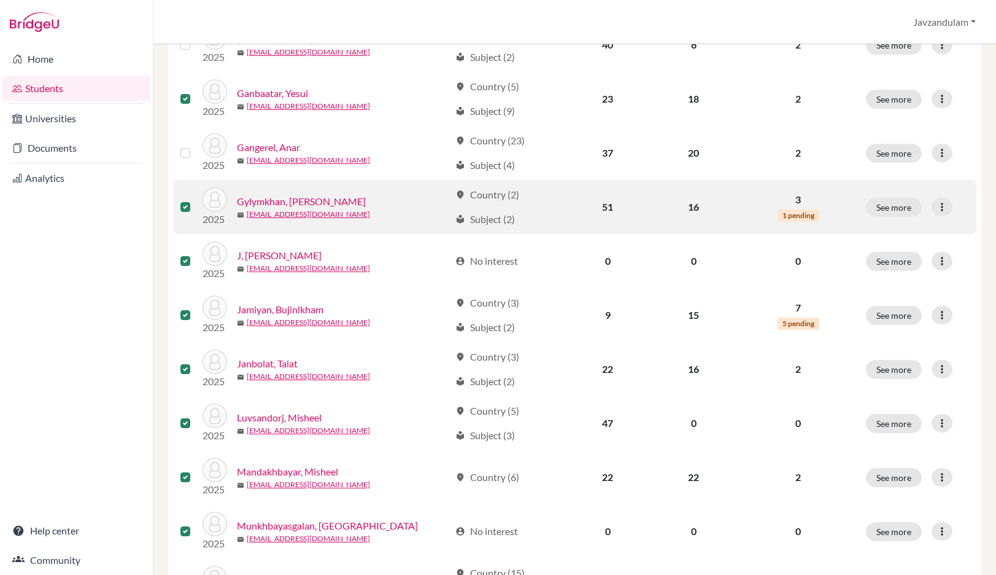
click at [195, 200] on label at bounding box center [195, 200] width 0 height 0
click at [0, 0] on input "checkbox" at bounding box center [0, 0] width 0 height 0
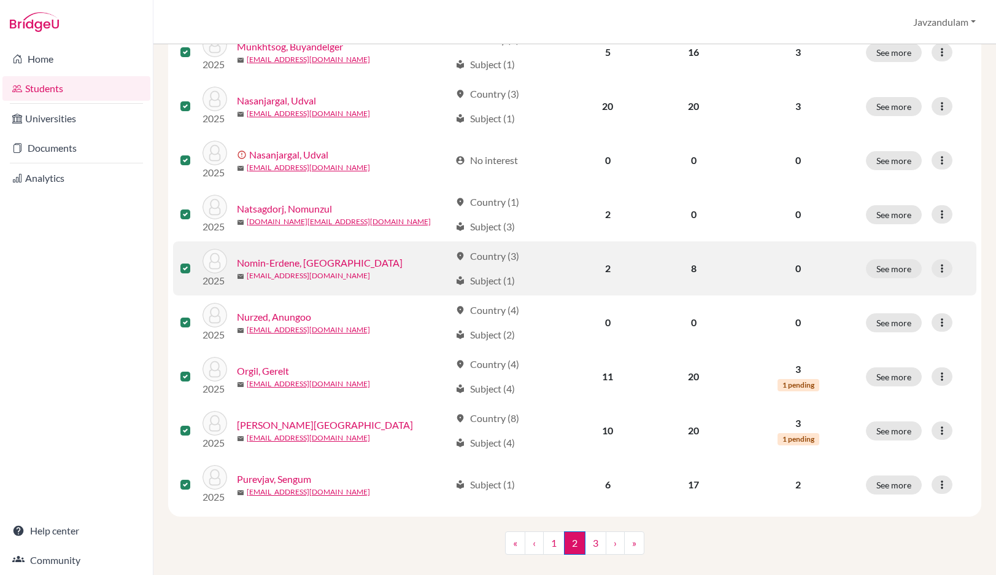
scroll to position [913, 0]
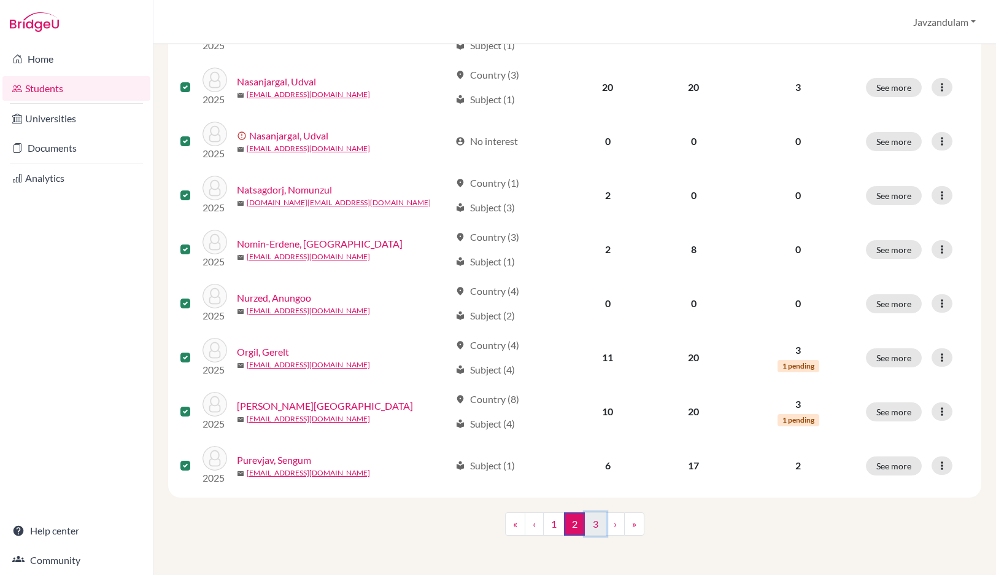
click at [591, 517] on link "3" at bounding box center [595, 523] width 21 height 23
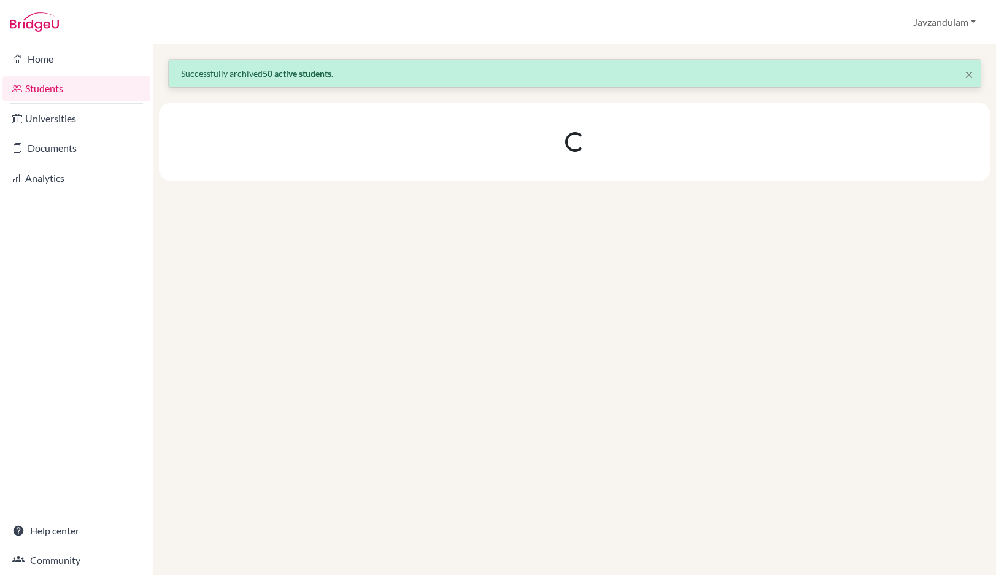
scroll to position [0, 0]
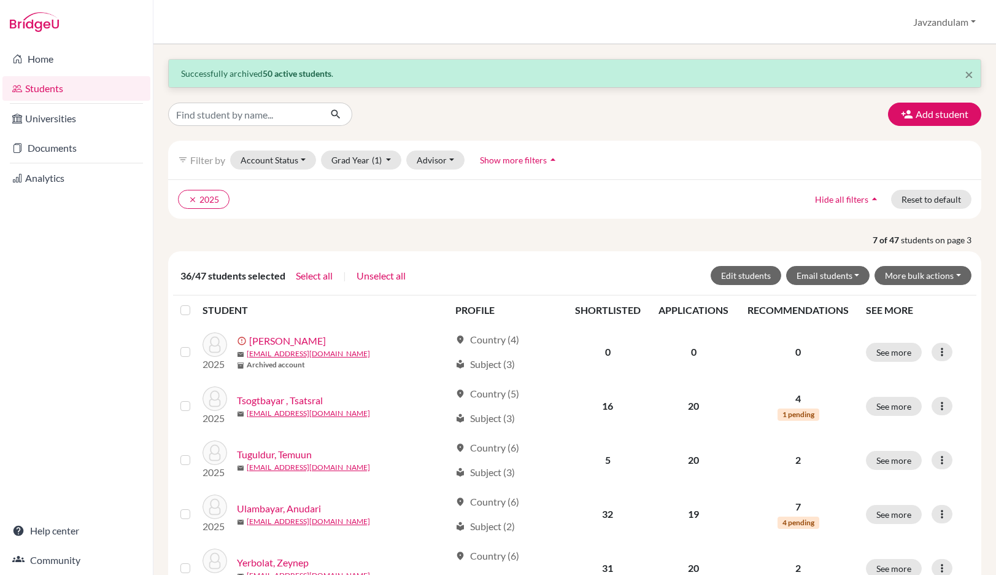
click at [195, 303] on label at bounding box center [195, 303] width 0 height 0
click at [0, 0] on input "checkbox" at bounding box center [0, 0] width 0 height 0
click at [878, 270] on button "More bulk actions" at bounding box center [923, 275] width 97 height 19
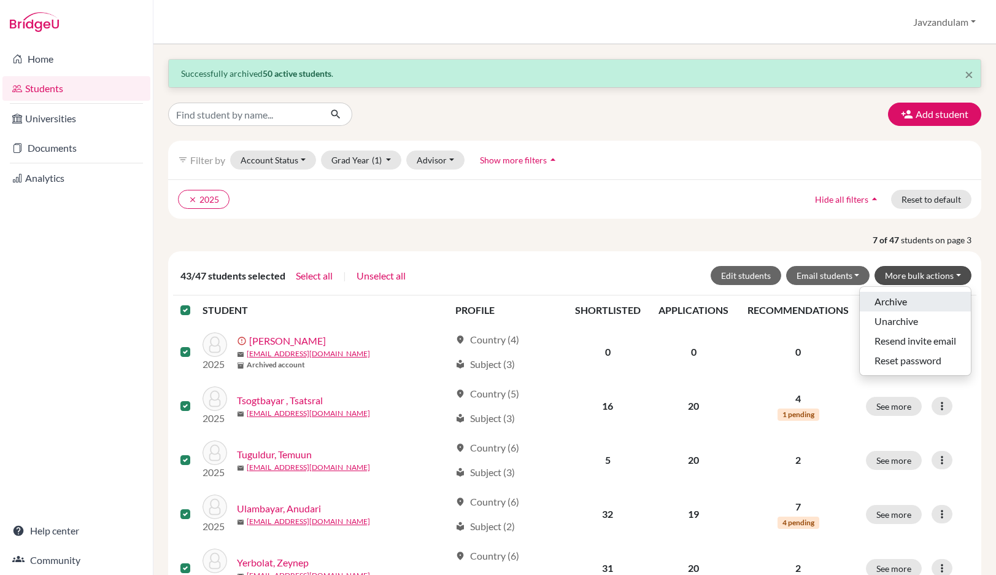
click at [895, 302] on button "Archive" at bounding box center [915, 302] width 111 height 20
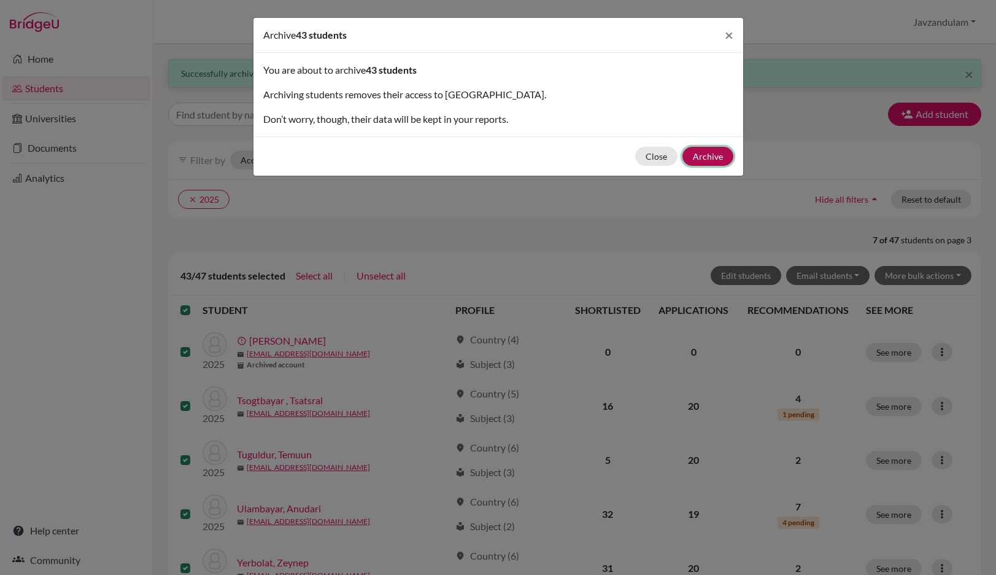
click at [703, 148] on button "Archive" at bounding box center [708, 156] width 51 height 19
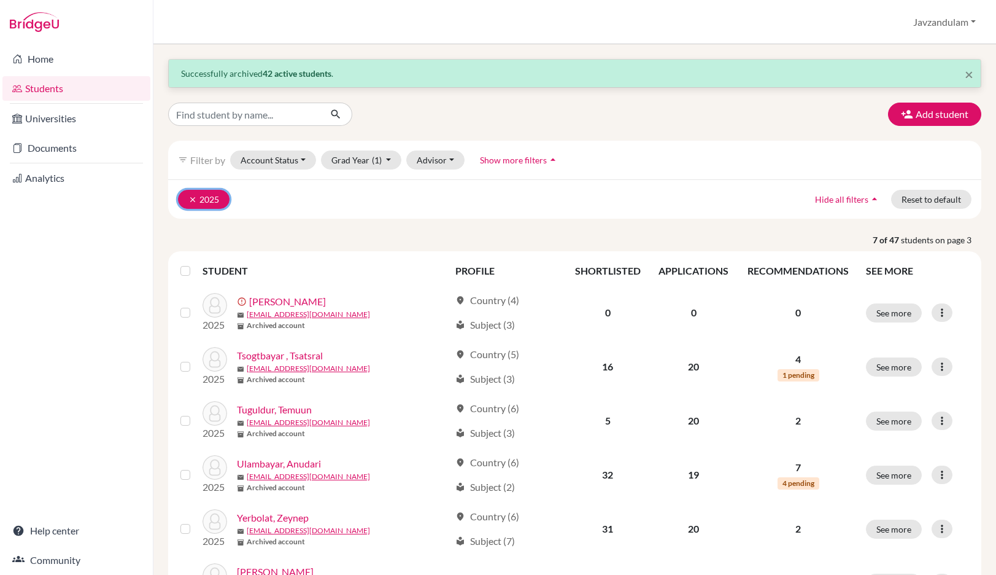
click at [192, 197] on icon "clear" at bounding box center [192, 199] width 9 height 9
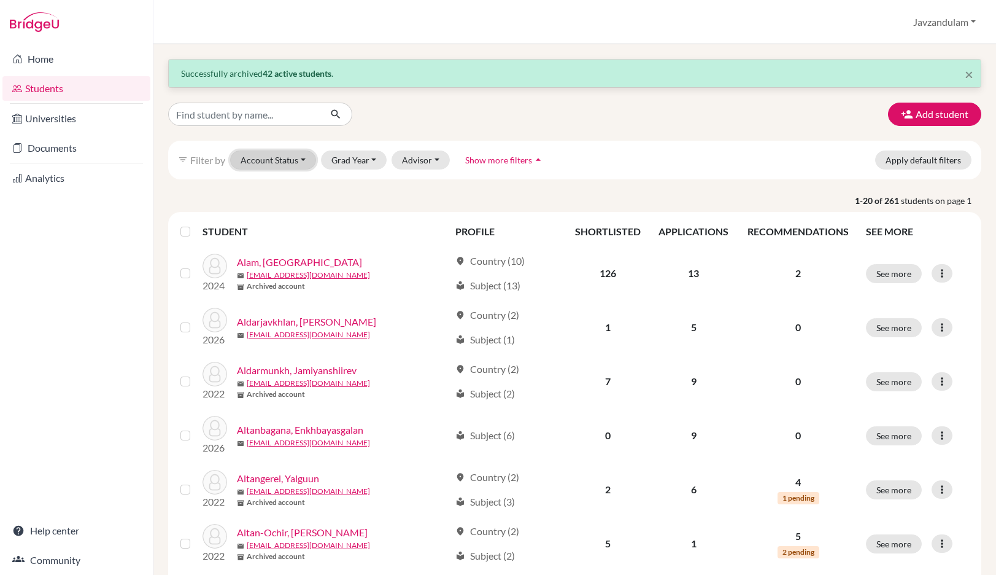
click at [286, 160] on button "Account Status" at bounding box center [273, 159] width 86 height 19
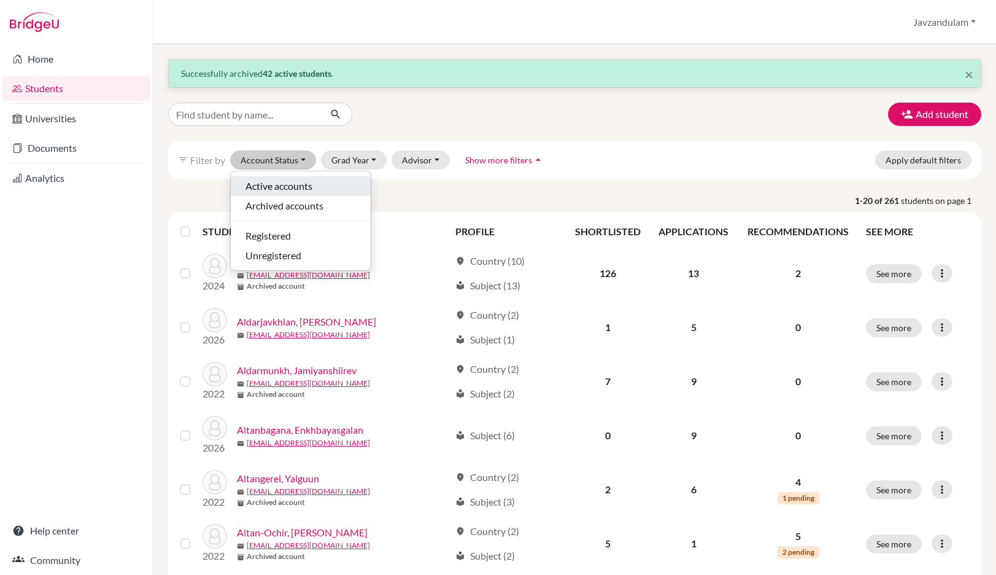
click at [285, 184] on span "Active accounts" at bounding box center [279, 186] width 67 height 15
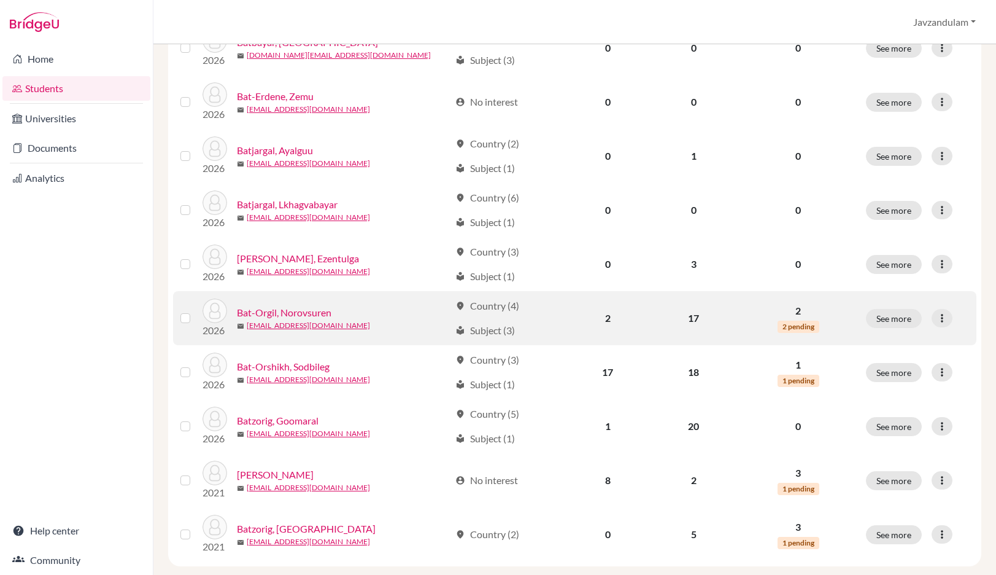
scroll to position [874, 0]
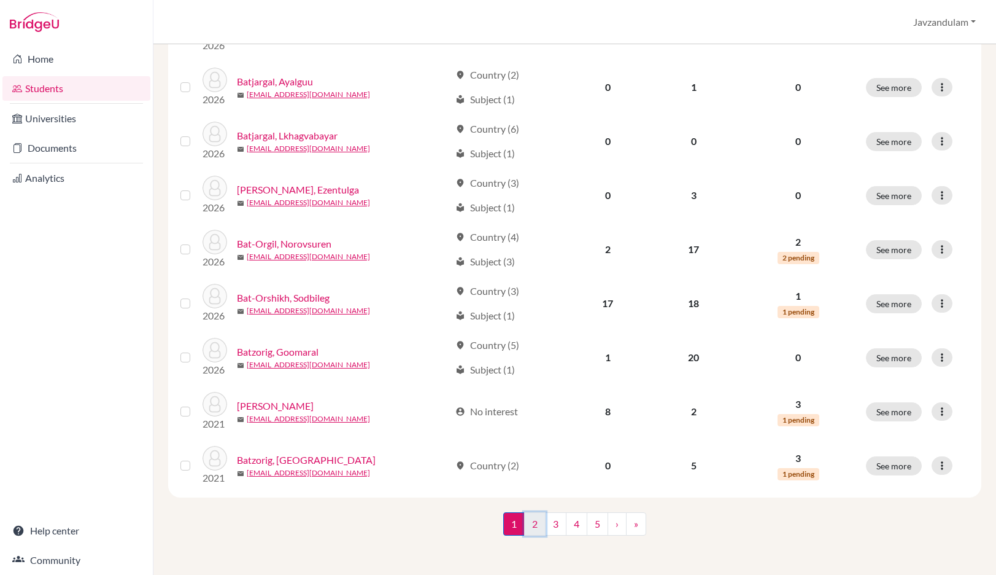
click at [530, 524] on link "2" at bounding box center [534, 523] width 21 height 23
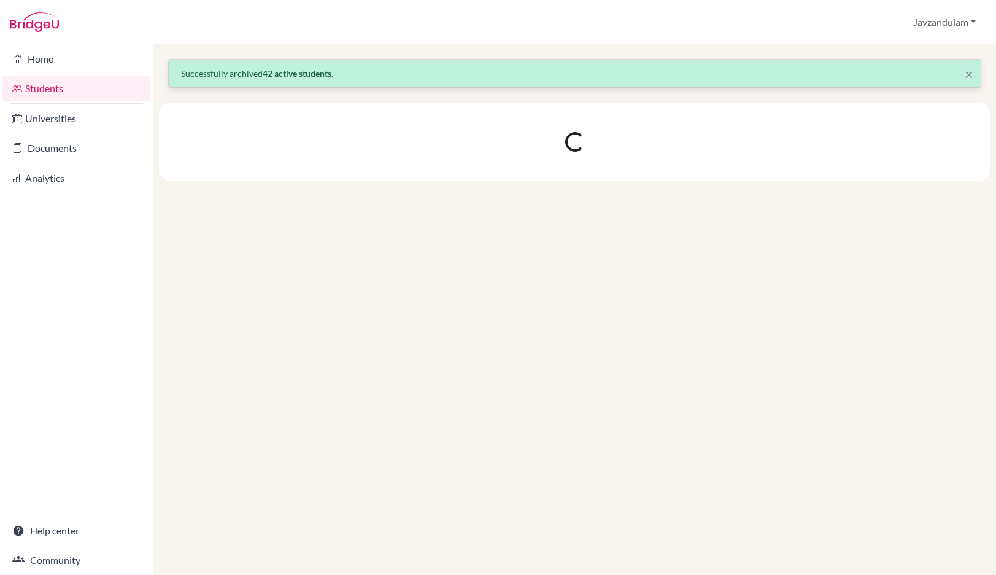
scroll to position [0, 0]
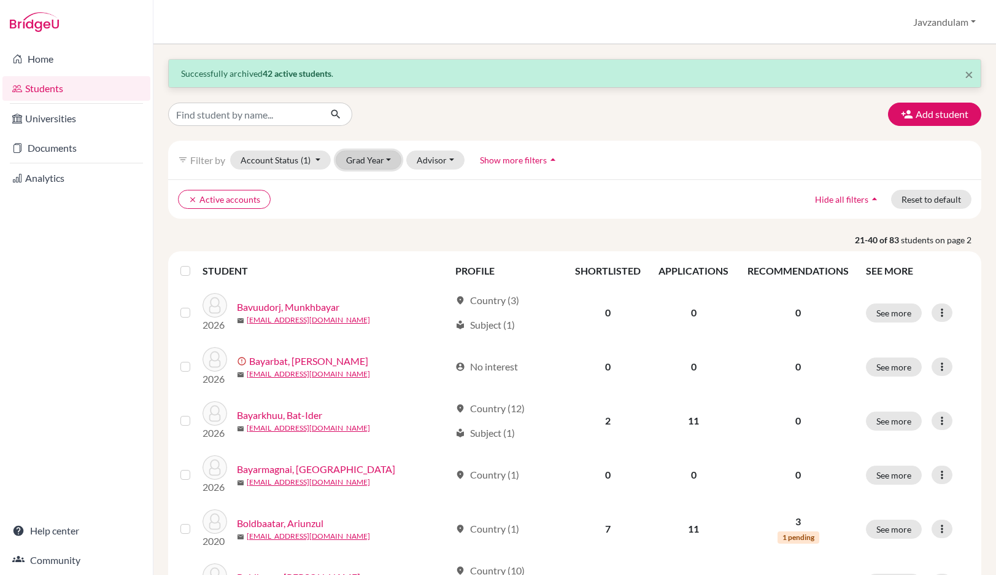
click at [361, 158] on button "Grad Year" at bounding box center [369, 159] width 66 height 19
click at [371, 207] on span "2026" at bounding box center [362, 205] width 22 height 15
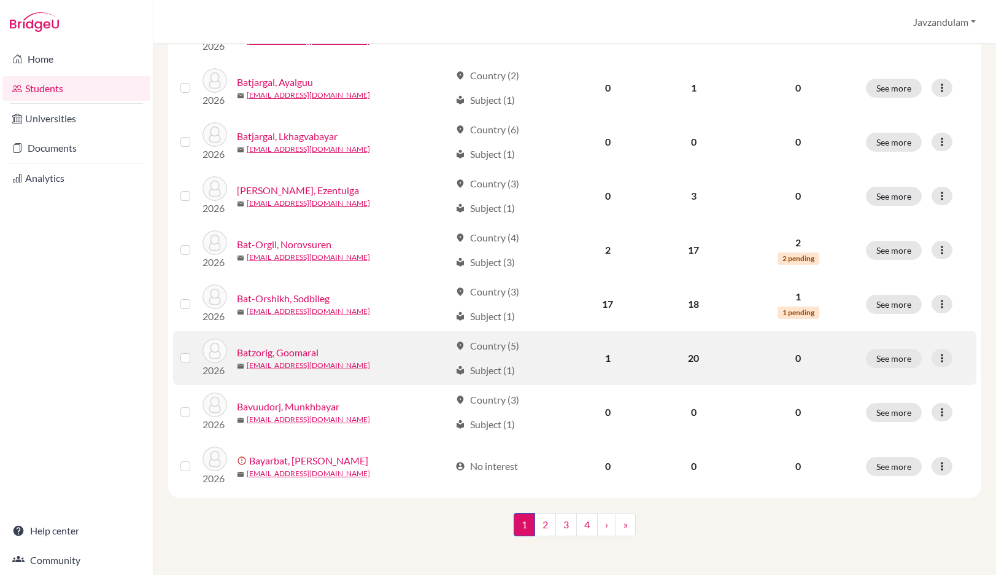
scroll to position [874, 0]
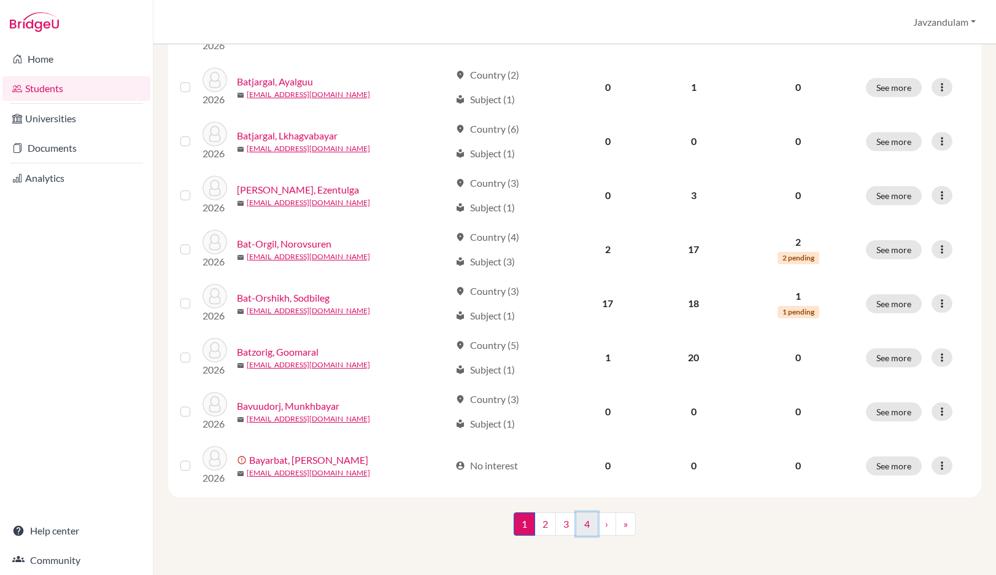
click at [581, 524] on link "4" at bounding box center [586, 523] width 21 height 23
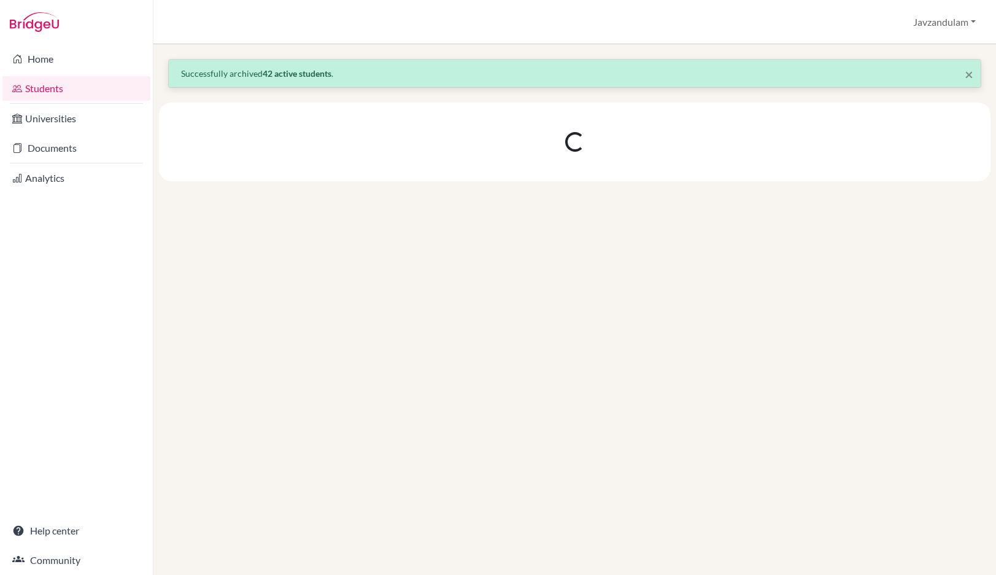
scroll to position [0, 0]
